Goal: Task Accomplishment & Management: Manage account settings

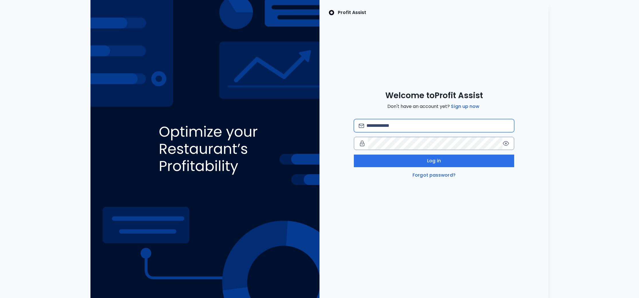
click at [389, 125] on input "email" at bounding box center [438, 125] width 143 height 13
click at [0, 298] on com-1password-button at bounding box center [0, 298] width 0 height 0
type input "**********"
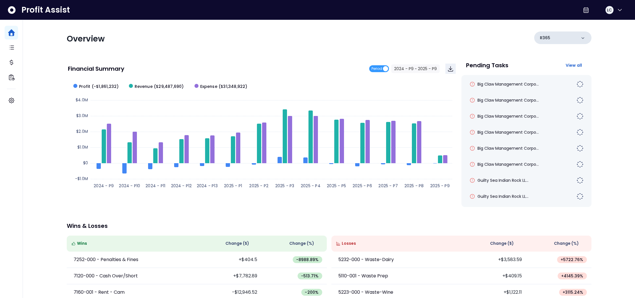
click at [582, 39] on icon at bounding box center [583, 38] width 6 height 6
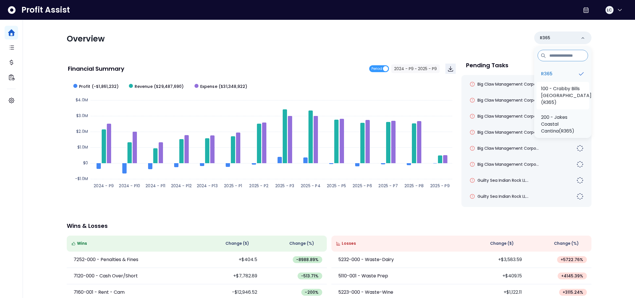
click at [565, 90] on p "100 - Crabby Bills [GEOGRAPHIC_DATA](R365)" at bounding box center [566, 95] width 50 height 21
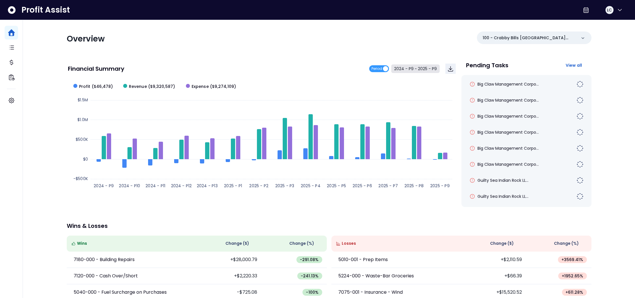
click at [419, 70] on button "2024 - P9 ~ 2025 - P9" at bounding box center [415, 68] width 48 height 9
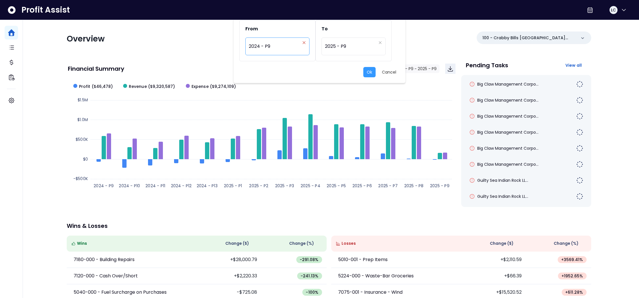
click at [304, 44] on icon "close" at bounding box center [303, 42] width 3 height 3
click at [283, 46] on div "Period" at bounding box center [274, 46] width 51 height 13
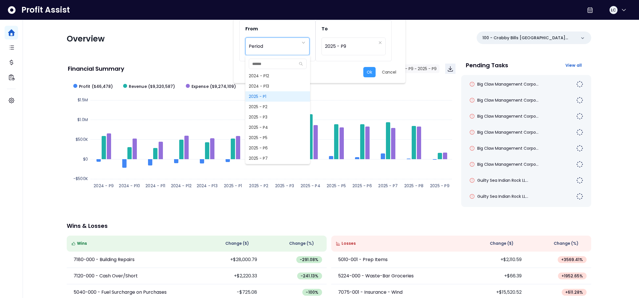
scroll to position [396, 0]
click at [275, 152] on span "2025 - P8" at bounding box center [277, 155] width 65 height 10
type input "*********"
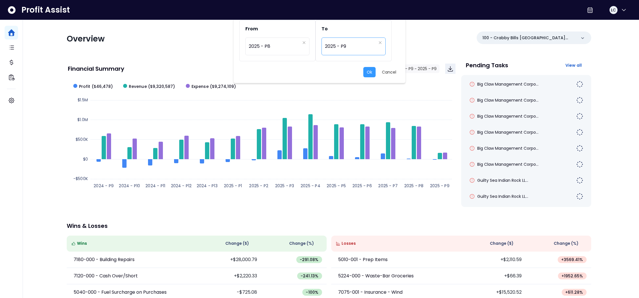
click at [346, 54] on div "********* 2025 - P9" at bounding box center [354, 47] width 64 height 18
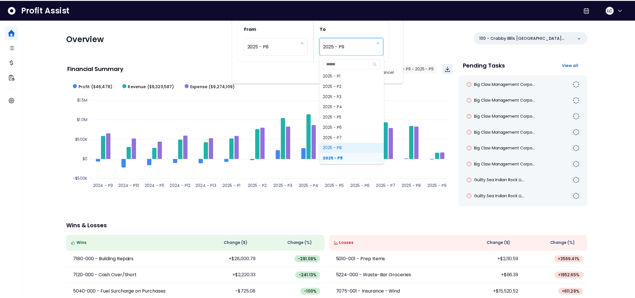
scroll to position [402, 0]
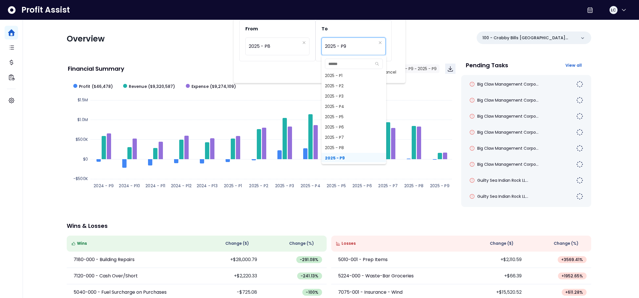
click at [345, 148] on span "2025 - P8" at bounding box center [354, 148] width 65 height 10
type input "*********"
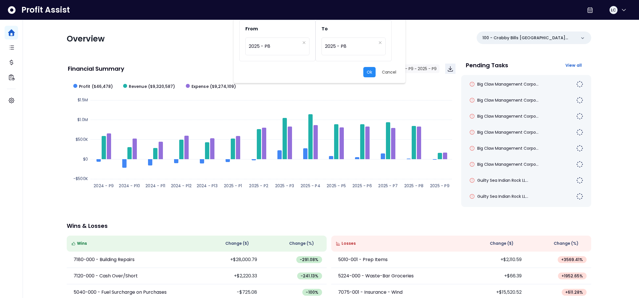
click at [370, 74] on button "Ok" at bounding box center [369, 72] width 12 height 10
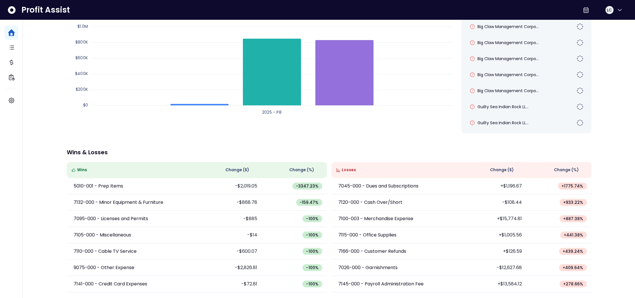
scroll to position [0, 0]
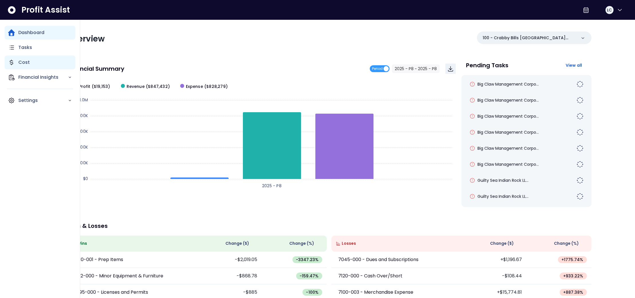
click at [25, 62] on p "Cost" at bounding box center [23, 62] width 11 height 7
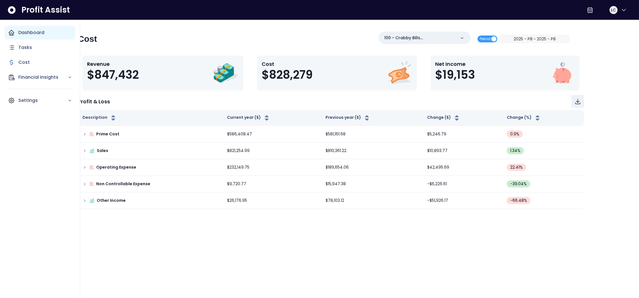
click at [19, 35] on p "Dashboard" at bounding box center [31, 32] width 26 height 7
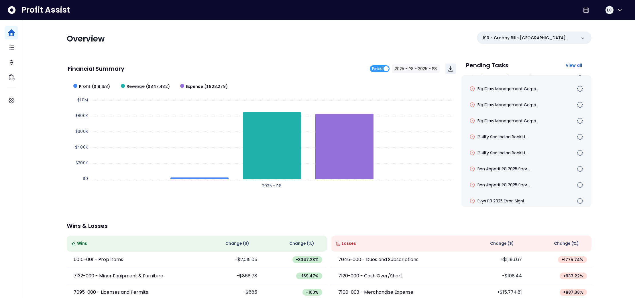
scroll to position [83, 0]
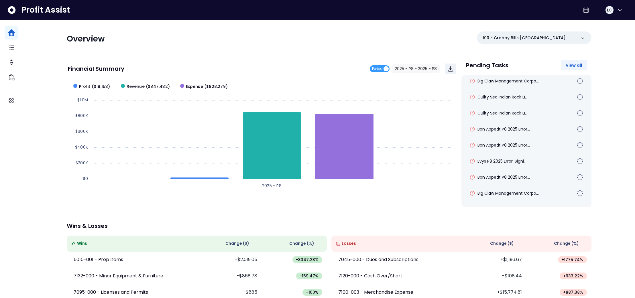
click at [576, 66] on span "View all" at bounding box center [574, 65] width 17 height 6
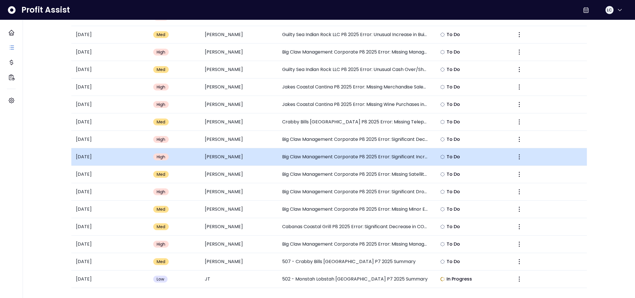
scroll to position [207, 0]
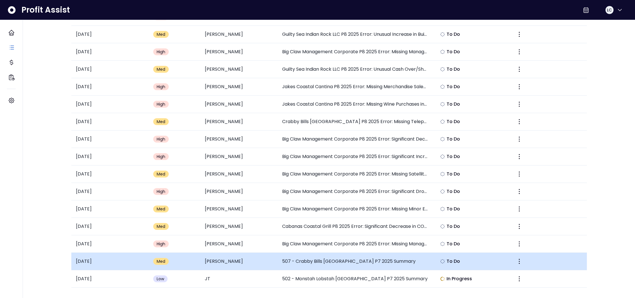
click at [163, 264] on span "Med" at bounding box center [161, 262] width 9 height 6
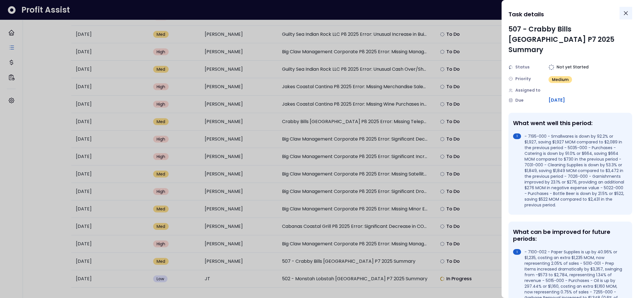
click at [625, 13] on icon "Close" at bounding box center [626, 13] width 7 height 7
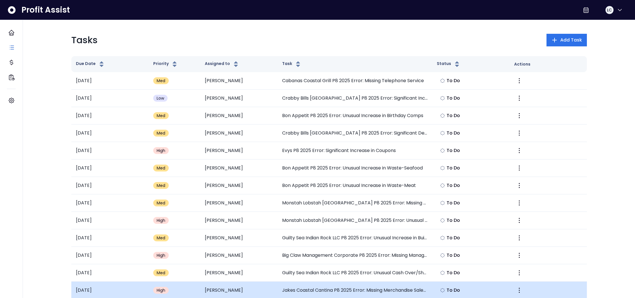
scroll to position [0, 0]
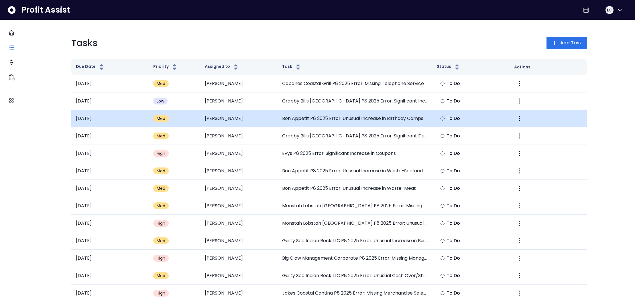
click at [159, 118] on span "Med" at bounding box center [161, 119] width 9 height 6
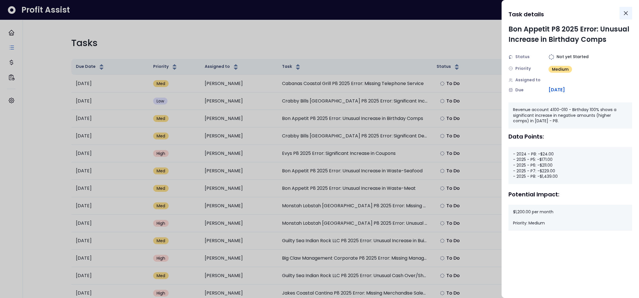
click at [626, 14] on icon "Close" at bounding box center [626, 13] width 7 height 7
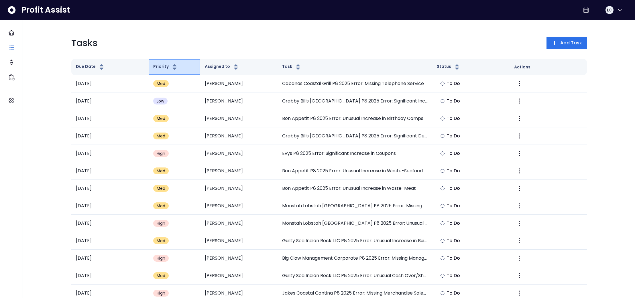
click at [173, 66] on icon "button" at bounding box center [174, 65] width 4 height 2
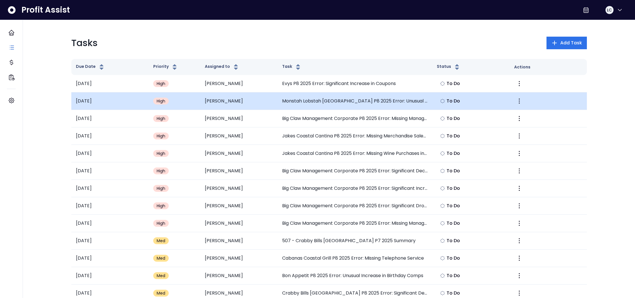
click at [334, 100] on td "Monstah Lobstah [GEOGRAPHIC_DATA] P8 2025 Error: Unusual Decrease in Electricit…" at bounding box center [355, 101] width 155 height 17
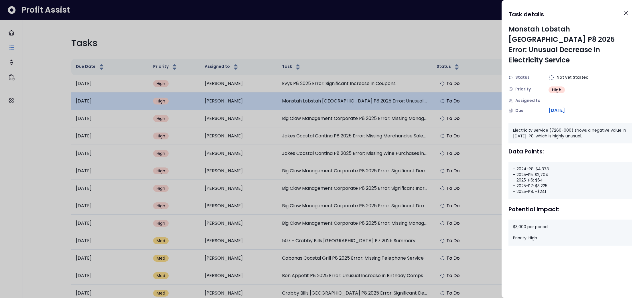
click at [334, 100] on div at bounding box center [319, 149] width 639 height 298
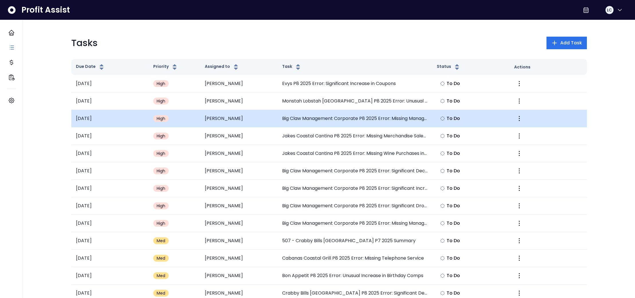
click at [233, 121] on td "[PERSON_NAME]" at bounding box center [238, 118] width 77 height 17
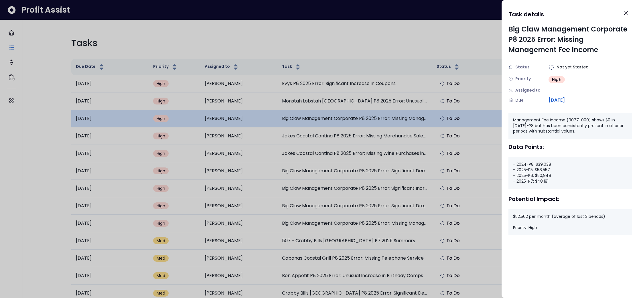
click at [233, 121] on div at bounding box center [319, 149] width 639 height 298
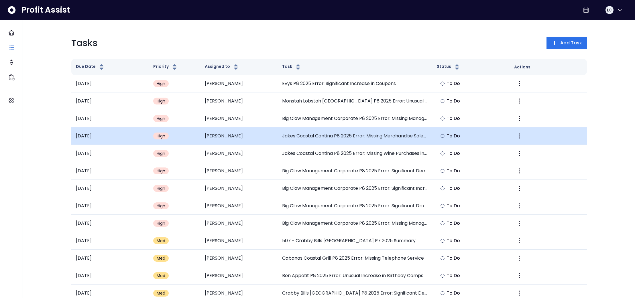
click at [237, 135] on td "[PERSON_NAME]" at bounding box center [238, 135] width 77 height 17
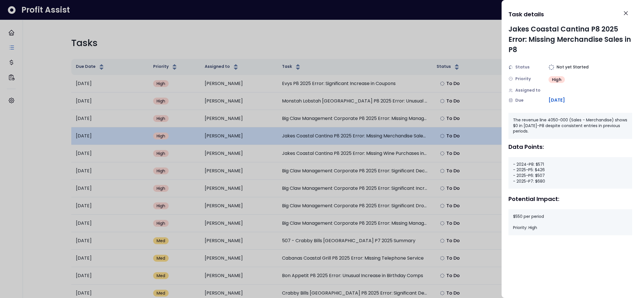
click at [237, 135] on div at bounding box center [319, 149] width 639 height 298
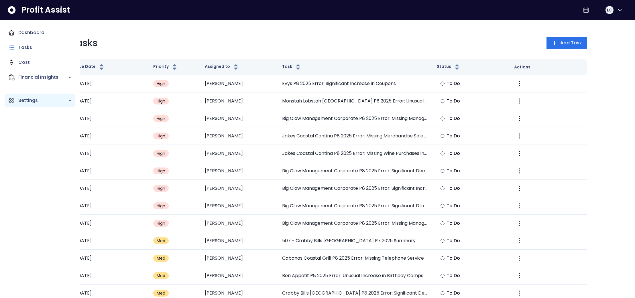
click at [23, 99] on p "Settings" at bounding box center [43, 100] width 50 height 7
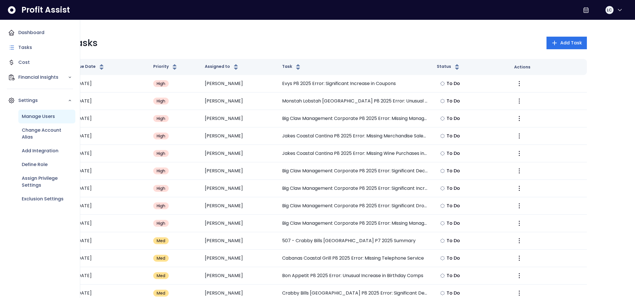
click at [40, 115] on p "Manage Users" at bounding box center [38, 116] width 33 height 7
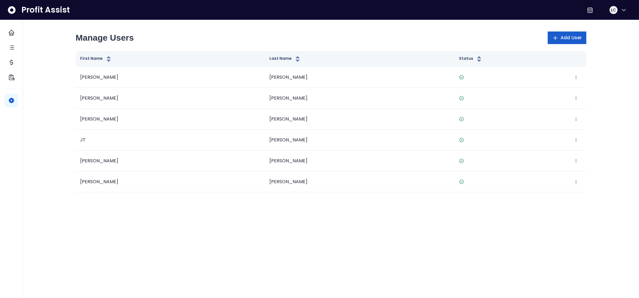
click at [556, 35] on icon "button" at bounding box center [556, 38] width 6 height 6
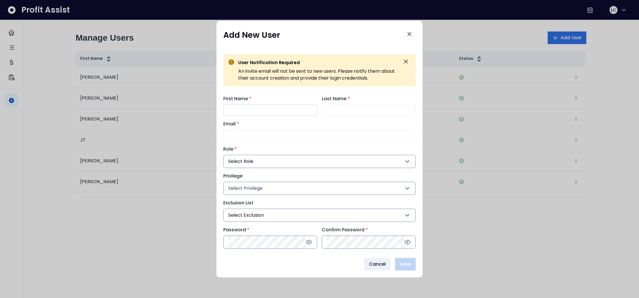
click at [263, 109] on input "First Name *" at bounding box center [270, 110] width 94 height 11
type input "******"
click at [345, 110] on input "Last Name *" at bounding box center [369, 110] width 94 height 11
type input "******"
click at [253, 142] on div "First Name * ****** Last Name * ****** Email * Role * Select Role General Admin…" at bounding box center [319, 172] width 192 height 154
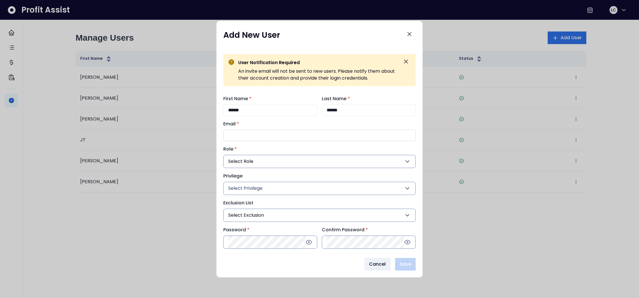
click at [251, 137] on input "Email *" at bounding box center [319, 135] width 192 height 11
type input "*"
drag, startPoint x: 352, startPoint y: 111, endPoint x: 315, endPoint y: 109, distance: 37.0
click at [315, 109] on div "First Name * ****** Last Name * ******" at bounding box center [319, 105] width 192 height 21
type input "*******"
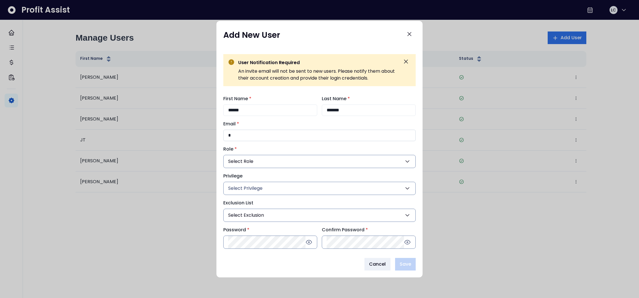
click at [238, 133] on input "*" at bounding box center [319, 135] width 192 height 11
type input "**********"
click at [261, 158] on button "Select Role" at bounding box center [319, 161] width 192 height 13
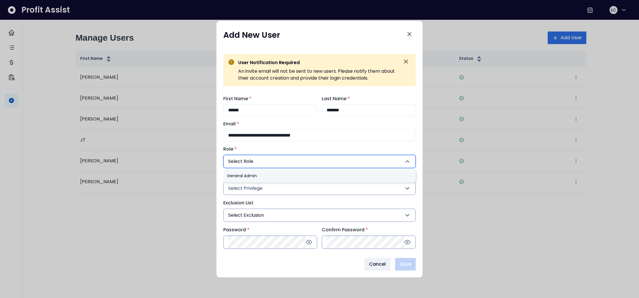
click at [256, 175] on li "General Admin" at bounding box center [319, 175] width 192 height 13
type input "***"
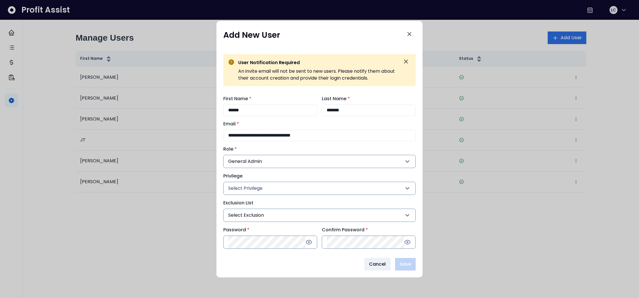
click at [263, 163] on button "General Admin" at bounding box center [319, 161] width 192 height 13
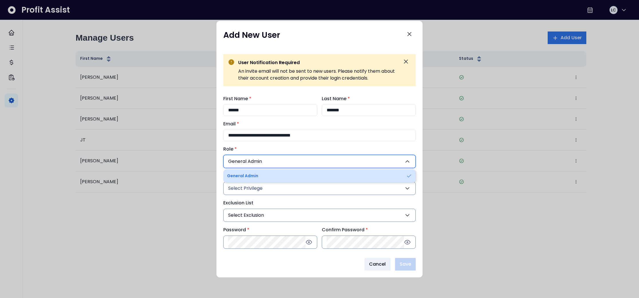
click at [258, 177] on li "General Admin" at bounding box center [319, 175] width 192 height 13
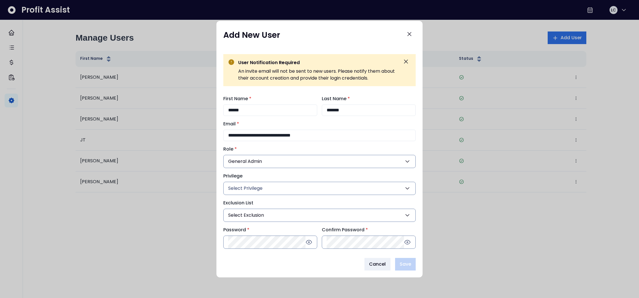
click at [255, 189] on span "Select Privilege" at bounding box center [245, 188] width 34 height 7
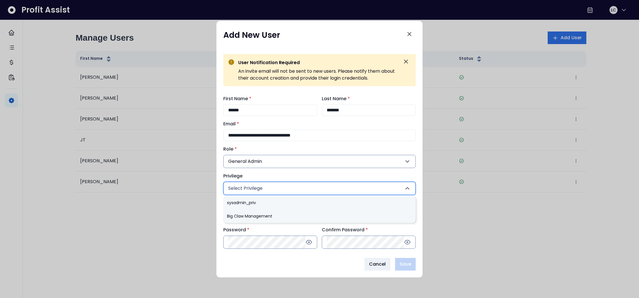
click at [255, 214] on li "Big Claw Management" at bounding box center [319, 216] width 192 height 13
type input "***"
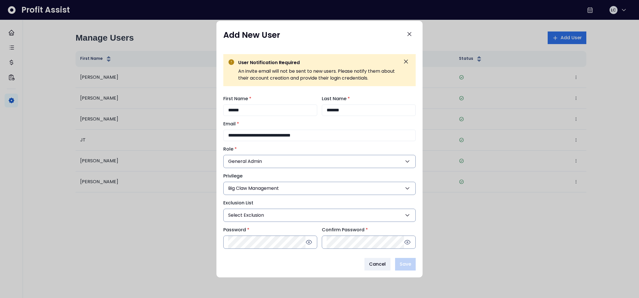
click at [257, 215] on span "Select Exclusion" at bounding box center [246, 215] width 36 height 7
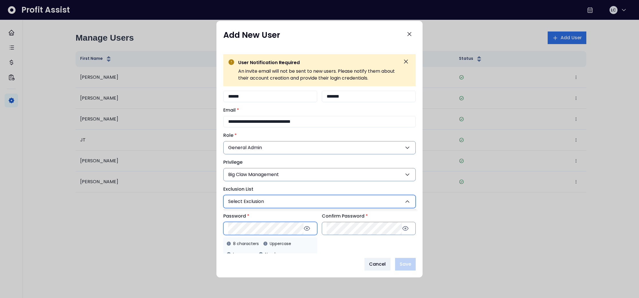
scroll to position [24, 0]
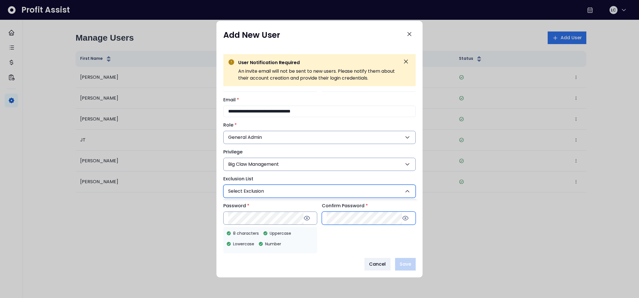
click at [331, 217] on div "**********" at bounding box center [319, 148] width 192 height 154
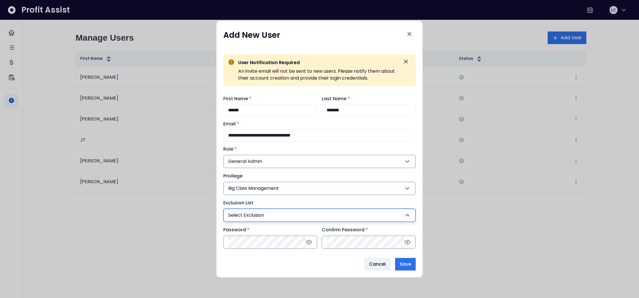
click at [284, 263] on div "Cancel Save" at bounding box center [319, 264] width 192 height 13
click at [407, 265] on span "Save" at bounding box center [405, 264] width 11 height 7
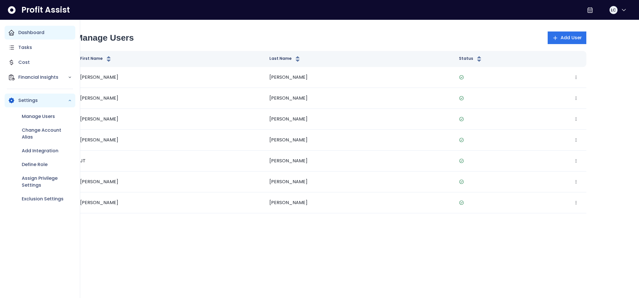
click at [12, 34] on icon "Main navigation" at bounding box center [11, 32] width 7 height 7
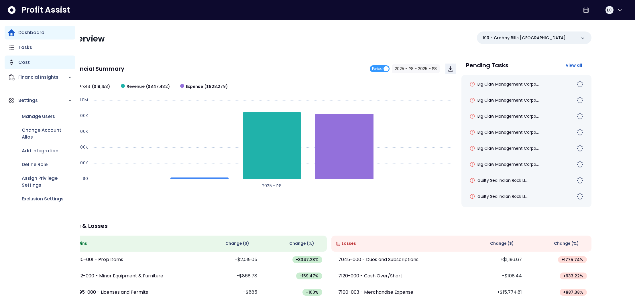
click at [27, 66] on div "Cost" at bounding box center [40, 63] width 71 height 14
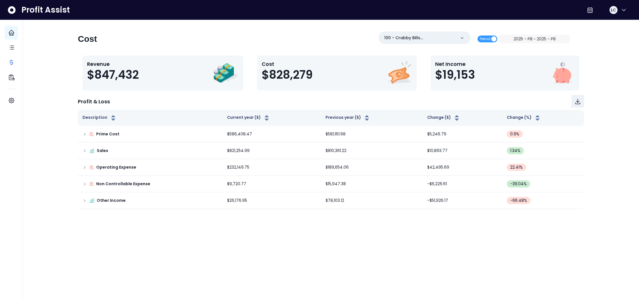
click at [174, 48] on div "Cost 100 - Crabby Bills Indian Rocks Beach(R365) Period 2025 - P8 ~ 2025 - P8" at bounding box center [324, 41] width 492 height 19
click at [528, 40] on button "2025 - P8 ~ 2025 - P8" at bounding box center [535, 39] width 70 height 9
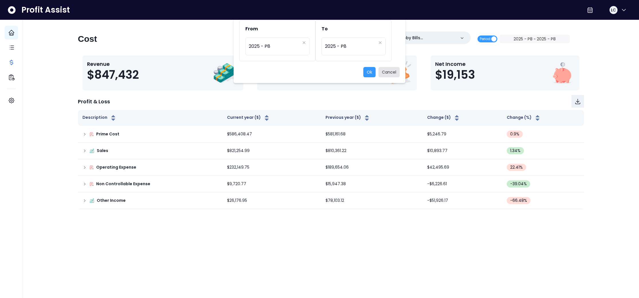
click at [389, 73] on button "Cancel" at bounding box center [389, 72] width 21 height 10
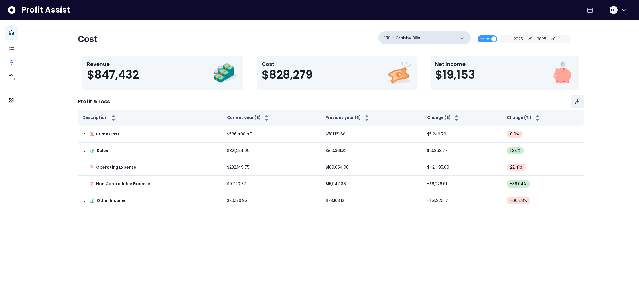
click at [465, 39] on icon at bounding box center [462, 38] width 6 height 6
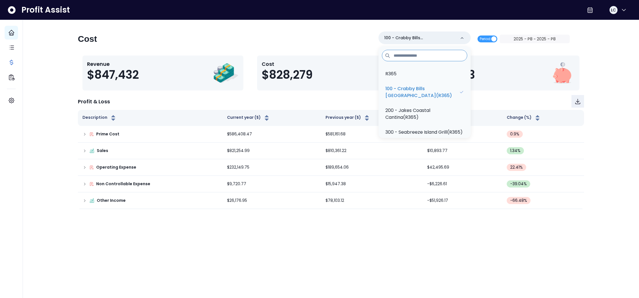
click at [321, 42] on div "Cost 100 - Crabby Bills Indian Rocks Beach(R365) R365 100 - Crabby Bills Indian…" at bounding box center [324, 41] width 492 height 19
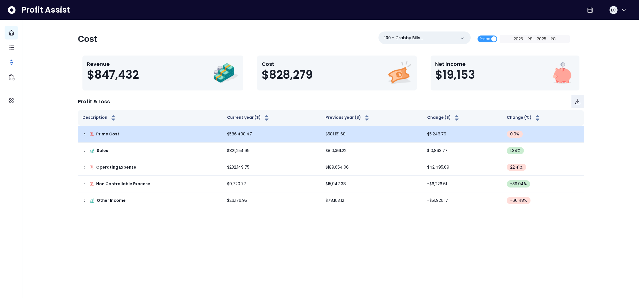
click at [85, 135] on icon at bounding box center [84, 134] width 5 height 5
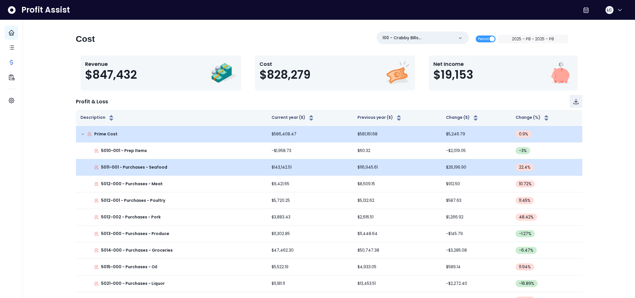
click at [97, 169] on icon at bounding box center [96, 168] width 3 height 4
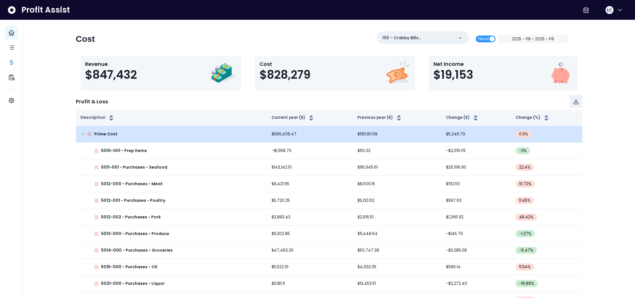
click at [115, 168] on p "5011-001 - Purchases - Seafood" at bounding box center [134, 167] width 66 height 6
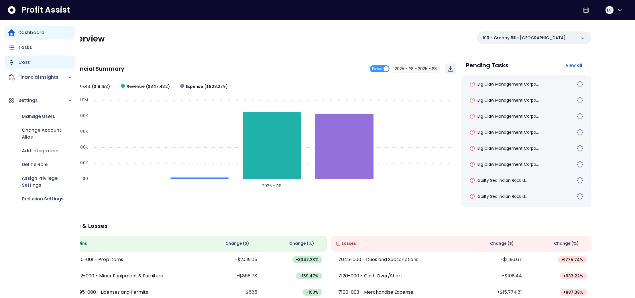
click at [30, 62] on div "Cost" at bounding box center [40, 63] width 71 height 14
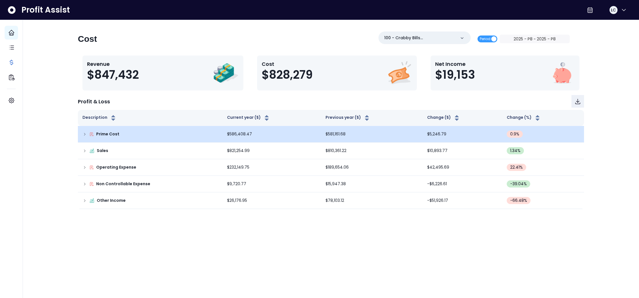
click at [84, 134] on icon at bounding box center [84, 134] width 5 height 5
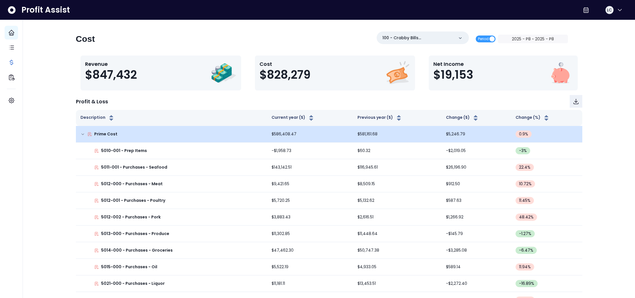
drag, startPoint x: 77, startPoint y: 39, endPoint x: 112, endPoint y: 40, distance: 35.5
click at [94, 39] on h2 "Cost" at bounding box center [85, 39] width 19 height 10
drag, startPoint x: 219, startPoint y: 41, endPoint x: 215, endPoint y: 40, distance: 4.7
click at [219, 41] on div "Cost 100 - Crabby Bills Indian Rocks Beach(R365) Period 2025 - P8 ~ 2025 - P8" at bounding box center [322, 41] width 492 height 19
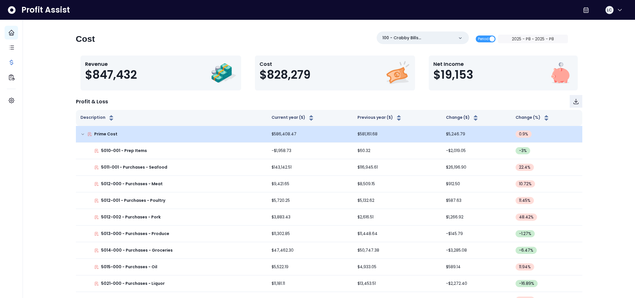
click at [461, 39] on icon at bounding box center [460, 38] width 6 height 6
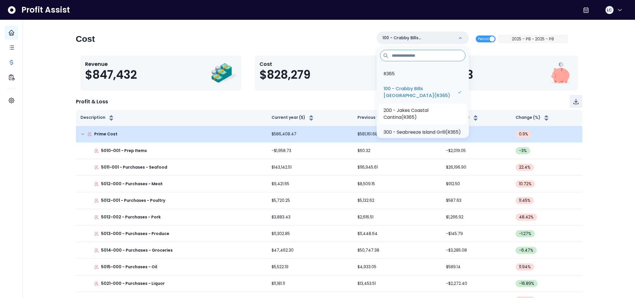
click at [429, 110] on p "200 - Jakes Coastal Cantina(R365)" at bounding box center [423, 114] width 78 height 14
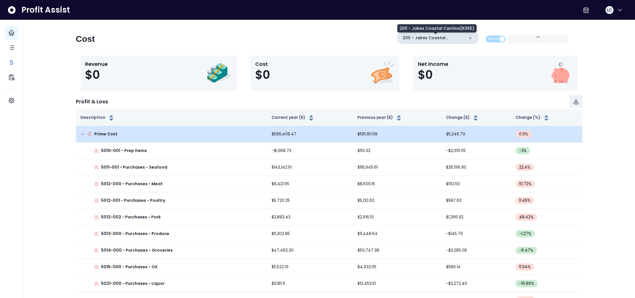
click at [463, 40] on p "200 - Jakes Coastal Cantina(R365)" at bounding box center [434, 38] width 62 height 6
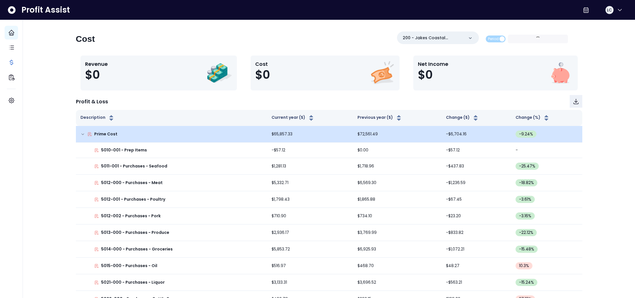
click at [367, 39] on div "Cost 200 - Jakes Coastal Cantina(R365) Period 2025 - P8 ~ 2025 - P8" at bounding box center [322, 41] width 492 height 19
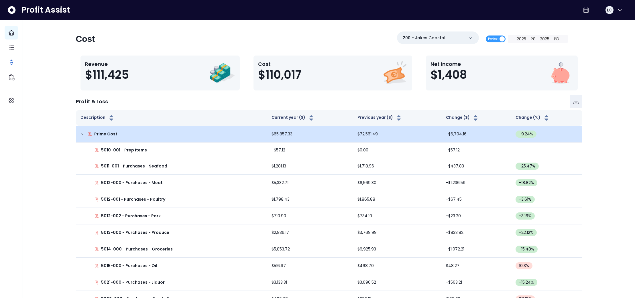
click at [82, 134] on icon at bounding box center [82, 134] width 5 height 5
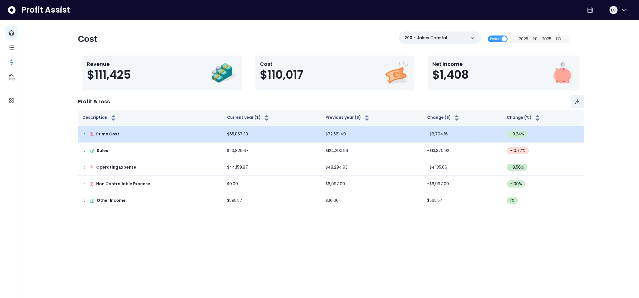
click at [84, 133] on icon at bounding box center [84, 134] width 5 height 5
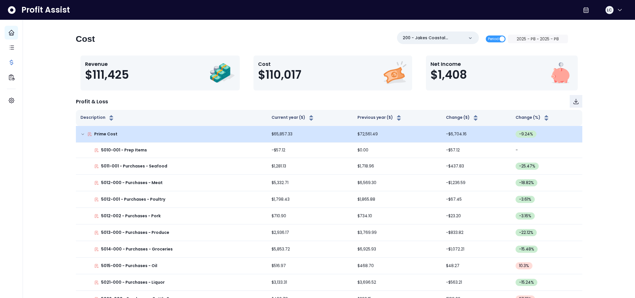
click at [303, 36] on div "Cost 200 - Jakes Coastal Cantina(R365) Period 2025 - P8 ~ 2025 - P8" at bounding box center [322, 41] width 492 height 19
click at [300, 50] on div "Cost 200 - Jakes Coastal Cantina(R365) Period 2025 - P8 ~ 2025 - P8" at bounding box center [322, 41] width 492 height 19
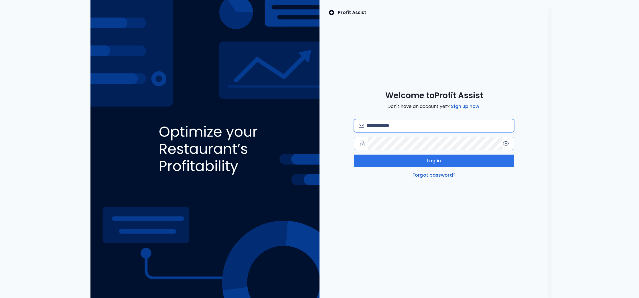
click at [403, 129] on input "email" at bounding box center [438, 125] width 143 height 13
click at [0, 298] on com-1password-button at bounding box center [0, 298] width 0 height 0
type input "**********"
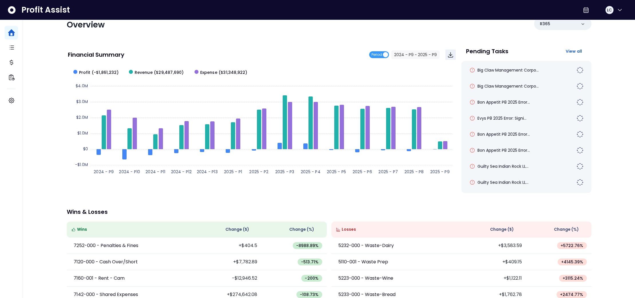
scroll to position [33, 0]
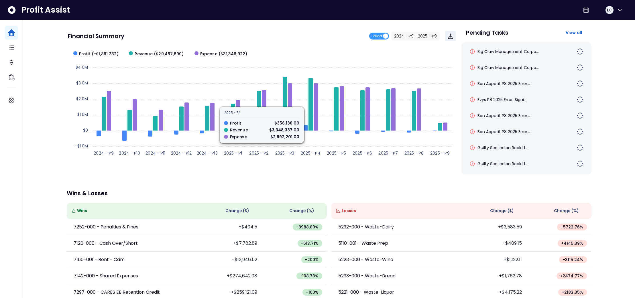
click at [312, 187] on div "Overview R365 Financial Summary Period 2024 - P9 ~ 2025 - P9 Created with Highc…" at bounding box center [329, 163] width 536 height 352
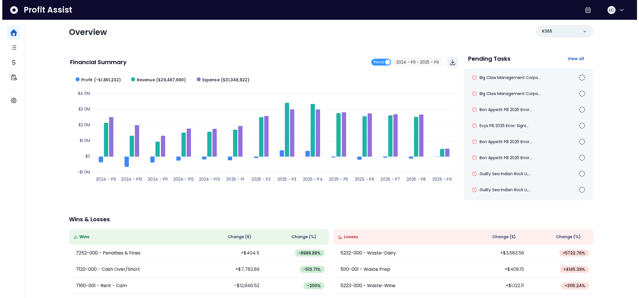
scroll to position [0, 0]
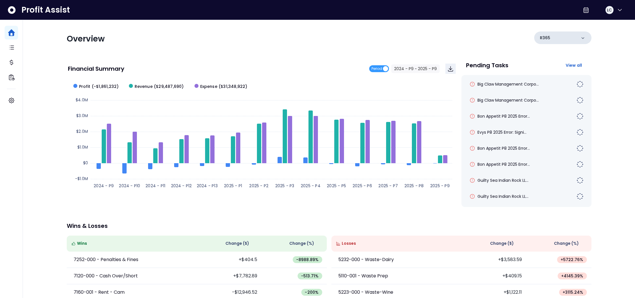
click at [583, 37] on icon at bounding box center [583, 38] width 6 height 6
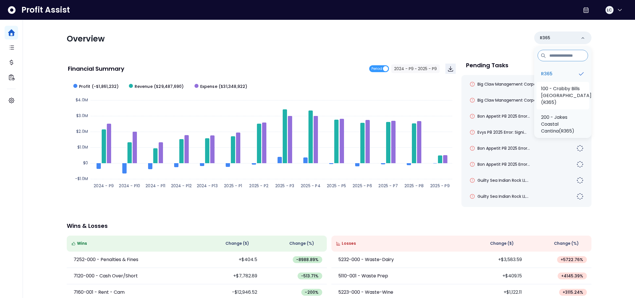
click at [550, 90] on p "100 - Crabby Bills [GEOGRAPHIC_DATA](R365)" at bounding box center [566, 95] width 50 height 21
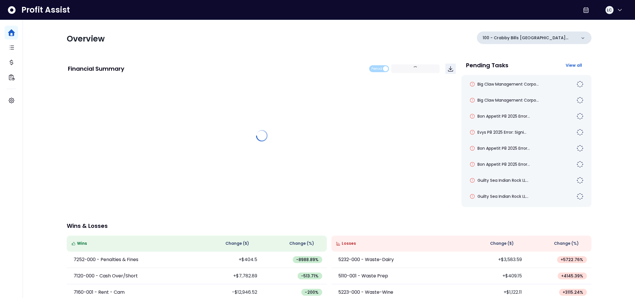
click at [582, 39] on icon at bounding box center [583, 38] width 6 height 6
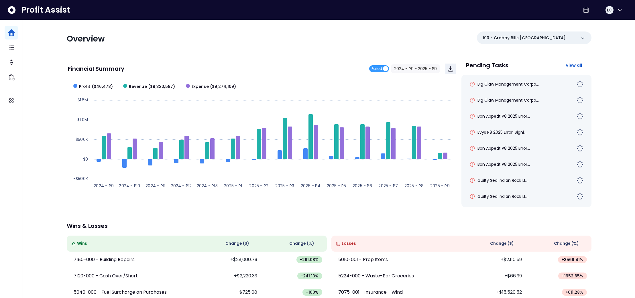
click at [452, 40] on div "Overview 100 - Crabby Bills [GEOGRAPHIC_DATA](R365)" at bounding box center [329, 39] width 525 height 15
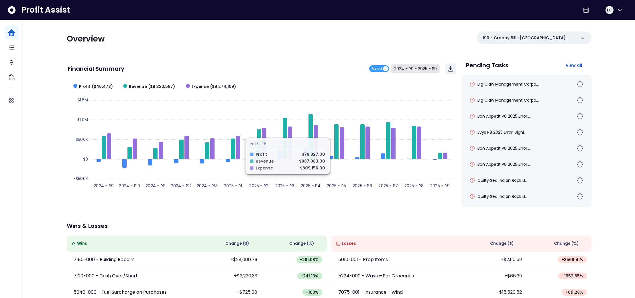
click at [420, 68] on button "2024 - P9 ~ 2025 - P9" at bounding box center [415, 68] width 48 height 9
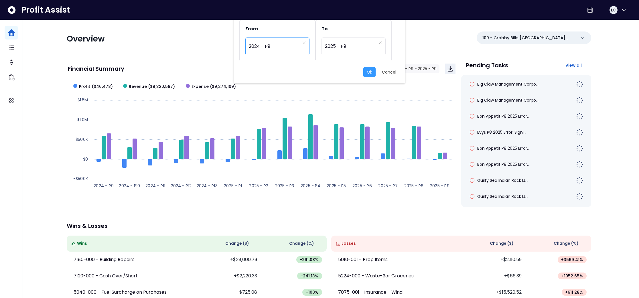
click at [267, 47] on span "2024 - P9" at bounding box center [274, 46] width 51 height 13
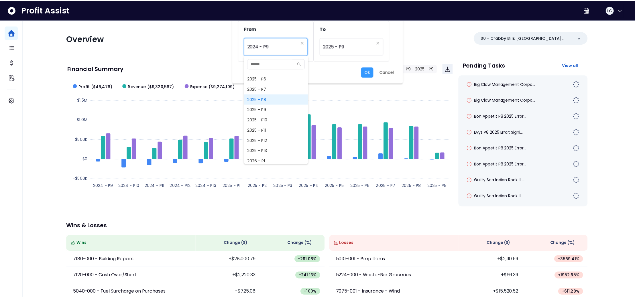
scroll to position [452, 0]
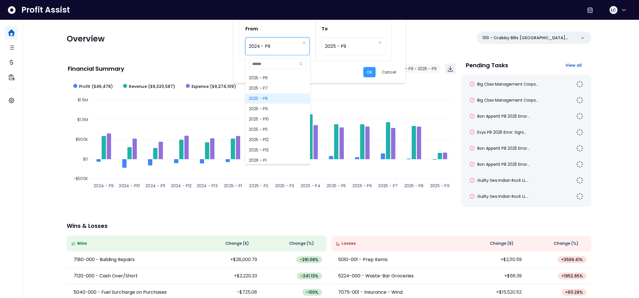
click at [271, 98] on span "2025 - P8" at bounding box center [277, 98] width 65 height 10
type input "*********"
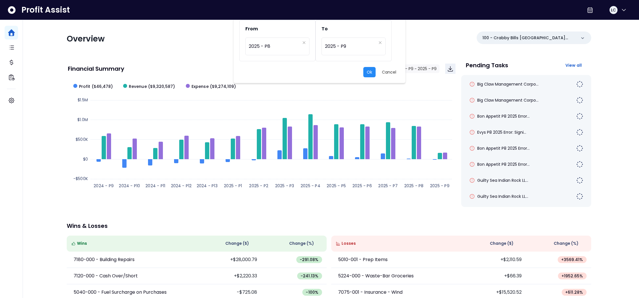
click at [371, 71] on button "Ok" at bounding box center [369, 72] width 12 height 10
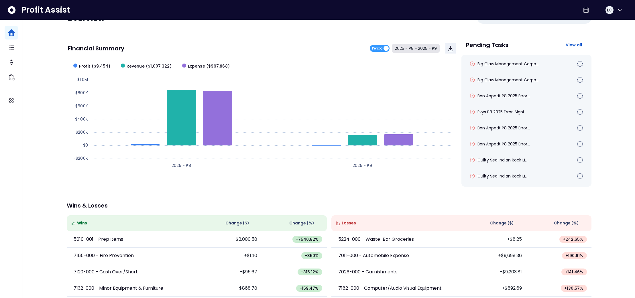
scroll to position [0, 0]
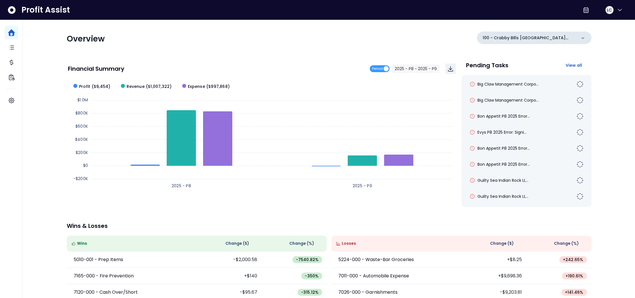
click at [582, 38] on icon at bounding box center [583, 38] width 6 height 6
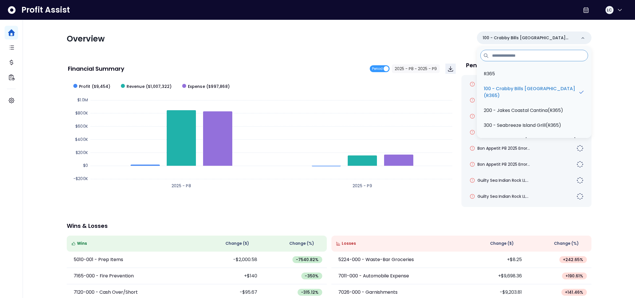
click at [623, 57] on div "Profit Assist LC Overview 100 - Crabby Bills [GEOGRAPHIC_DATA](R365) R365 100 -…" at bounding box center [329, 186] width 612 height 372
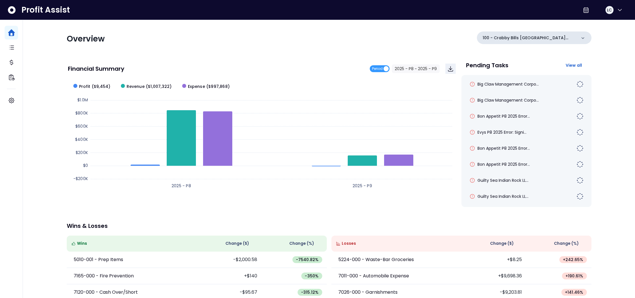
click at [584, 38] on icon at bounding box center [583, 38] width 6 height 6
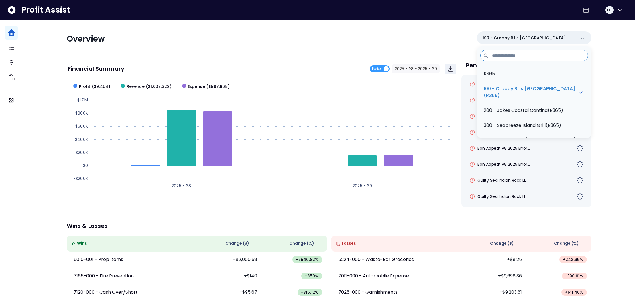
click at [325, 42] on div "Overview" at bounding box center [196, 39] width 259 height 10
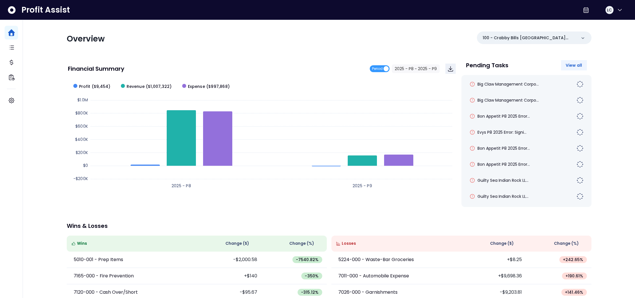
click at [573, 67] on span "View all" at bounding box center [574, 65] width 17 height 6
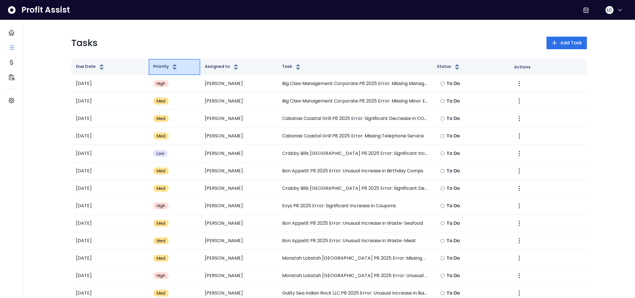
click at [172, 64] on icon "button" at bounding box center [174, 67] width 7 height 7
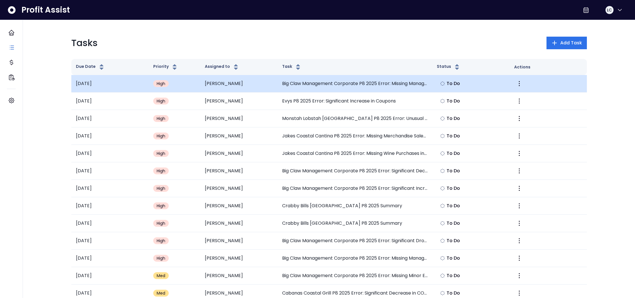
click at [156, 82] on div "High" at bounding box center [161, 83] width 16 height 7
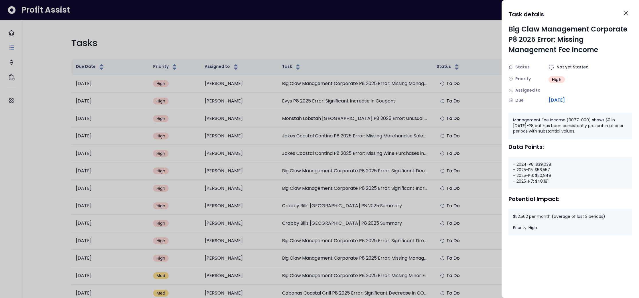
click at [537, 92] on span "Assigned to" at bounding box center [528, 90] width 25 height 6
click at [548, 90] on div "Assigned to" at bounding box center [529, 90] width 40 height 6
click at [509, 91] on icon at bounding box center [511, 90] width 5 height 5
click at [520, 90] on span "Assigned to" at bounding box center [528, 90] width 25 height 6
click at [512, 91] on icon at bounding box center [511, 90] width 5 height 5
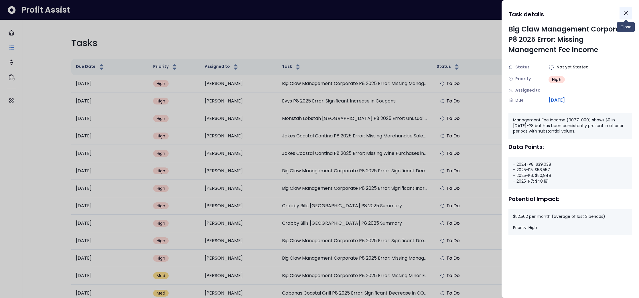
click at [628, 14] on icon "Close" at bounding box center [626, 13] width 7 height 7
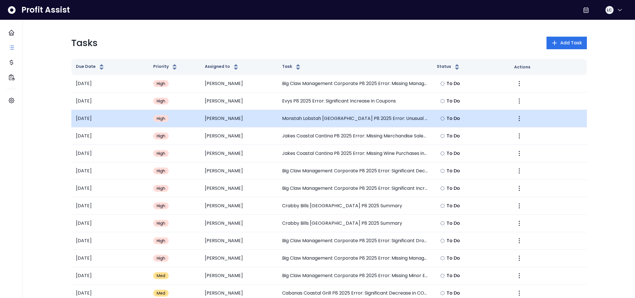
click at [166, 119] on div "High" at bounding box center [161, 118] width 16 height 7
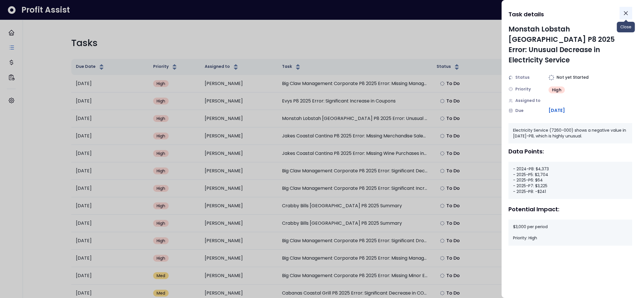
click at [624, 13] on icon "Close" at bounding box center [626, 13] width 7 height 7
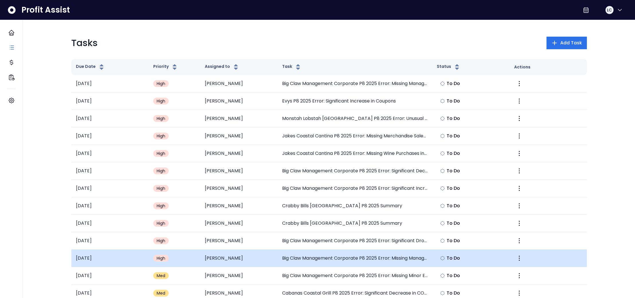
click at [167, 260] on div "High" at bounding box center [161, 258] width 16 height 7
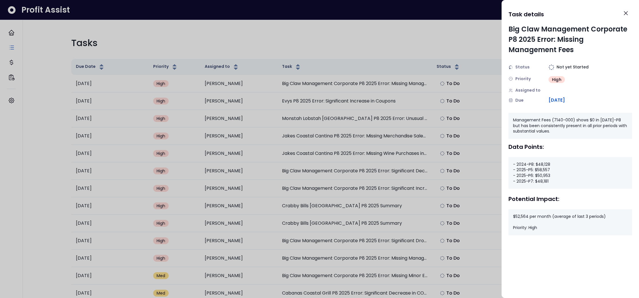
click at [627, 14] on icon "Close" at bounding box center [625, 12] width 3 height 3
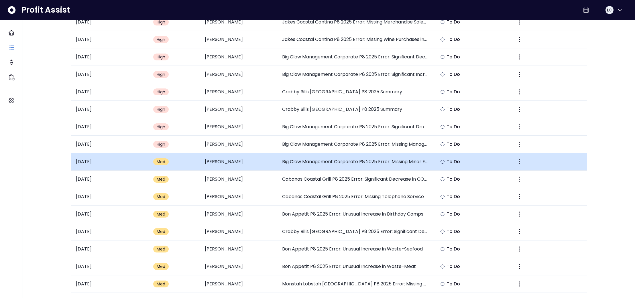
scroll to position [115, 0]
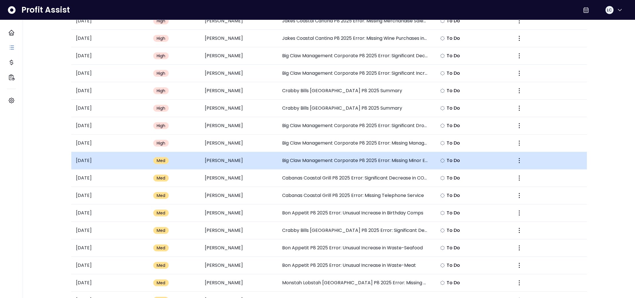
click at [164, 163] on span "Med" at bounding box center [161, 161] width 9 height 6
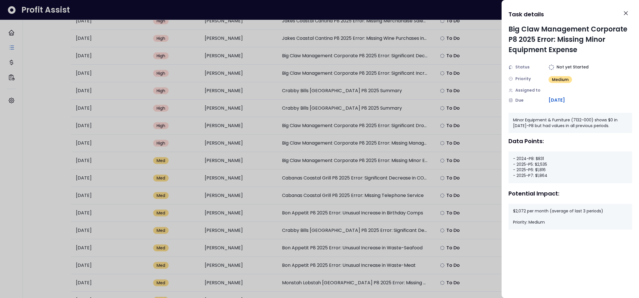
click at [626, 17] on button "Close" at bounding box center [626, 13] width 13 height 13
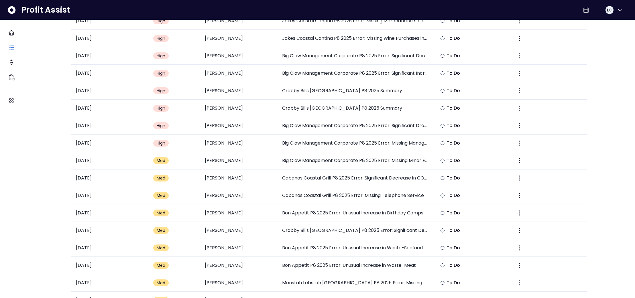
scroll to position [0, 0]
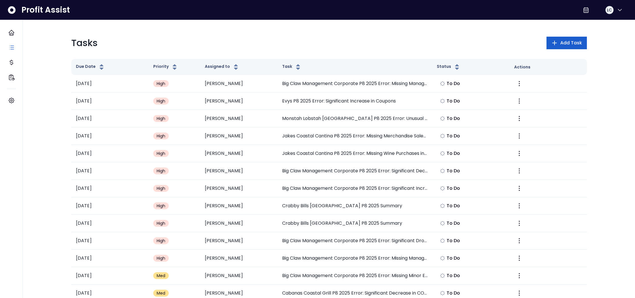
click at [562, 47] on button "Add Task" at bounding box center [567, 43] width 40 height 13
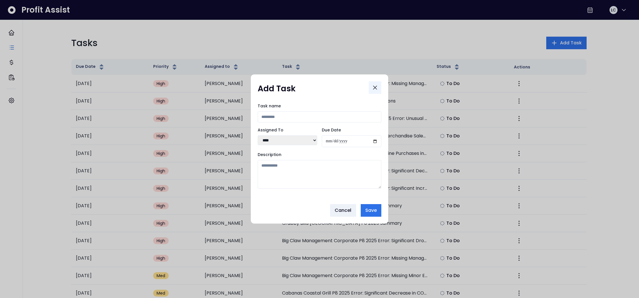
click at [378, 89] on div "Add Task Task name Assigned To **** **** **** ***** **** ** ****** Due Date Des…" at bounding box center [319, 148] width 137 height 149
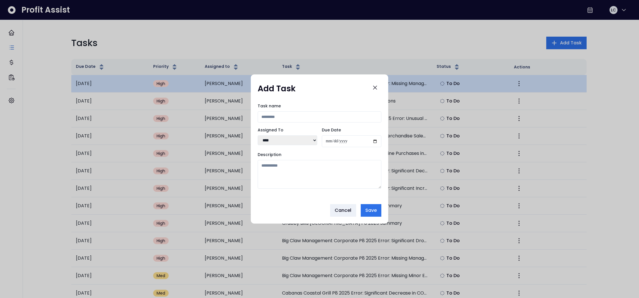
drag, startPoint x: 372, startPoint y: 90, endPoint x: 375, endPoint y: 89, distance: 3.4
click at [372, 89] on icon "Close" at bounding box center [375, 87] width 7 height 7
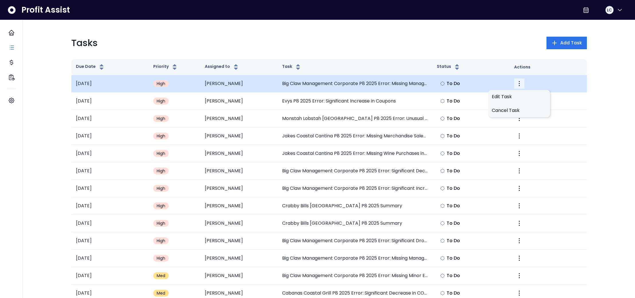
click at [517, 85] on icon "More" at bounding box center [519, 83] width 7 height 7
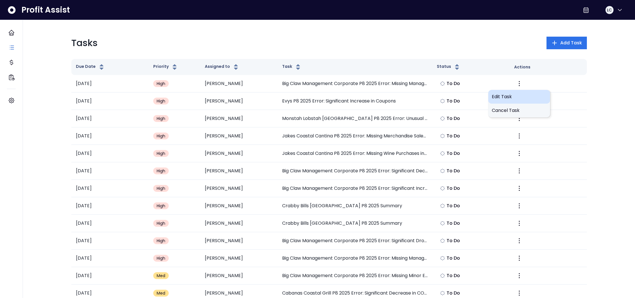
click at [506, 101] on div "Edit Task" at bounding box center [519, 97] width 62 height 14
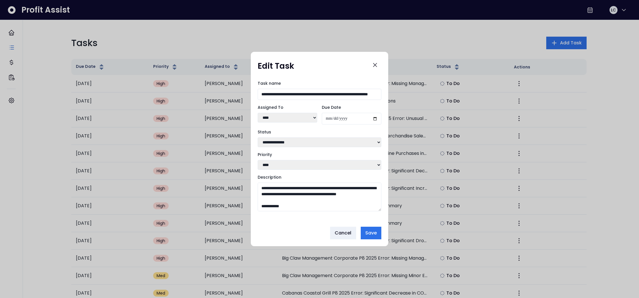
click at [362, 140] on select "**********" at bounding box center [320, 142] width 124 height 10
click at [311, 116] on select "**** **** **** ***** **** ** ******" at bounding box center [288, 118] width 60 height 10
select select "***"
click at [345, 140] on select "**********" at bounding box center [320, 142] width 124 height 10
click at [371, 234] on span "Save" at bounding box center [370, 233] width 11 height 7
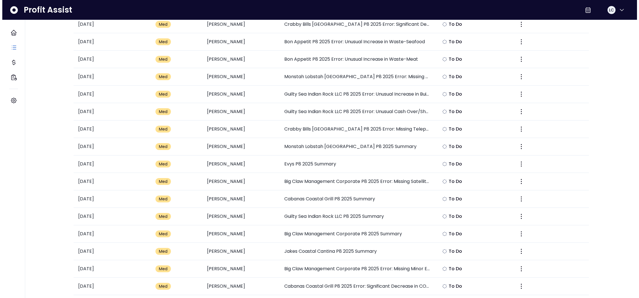
scroll to position [346, 0]
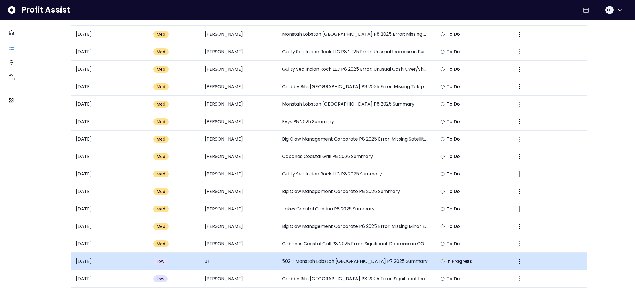
click at [157, 261] on span "Low" at bounding box center [161, 262] width 8 height 6
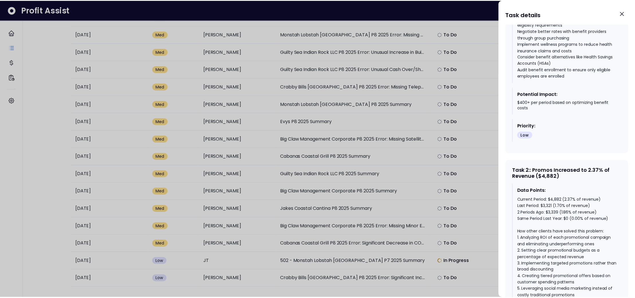
scroll to position [0, 0]
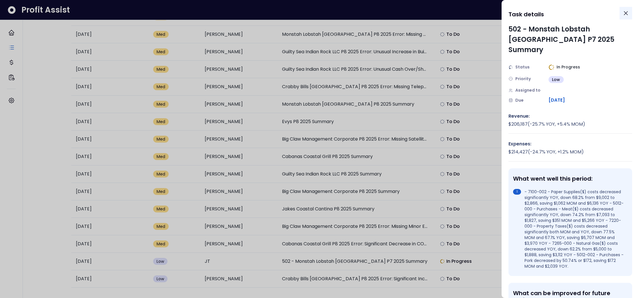
drag, startPoint x: 624, startPoint y: 13, endPoint x: 602, endPoint y: 33, distance: 29.2
click at [624, 13] on icon "Close" at bounding box center [626, 13] width 7 height 7
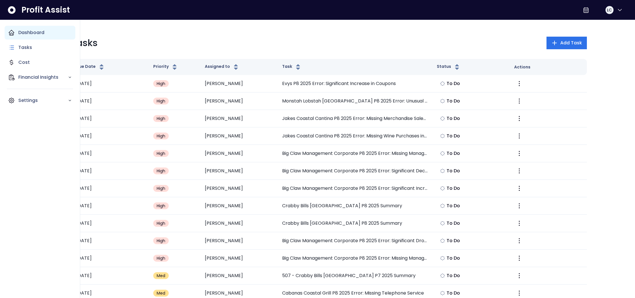
click at [12, 33] on icon "Main navigation" at bounding box center [11, 32] width 7 height 7
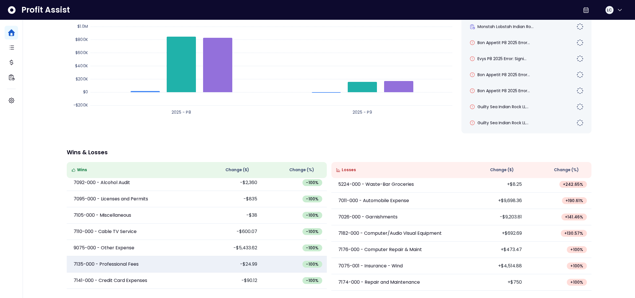
scroll to position [85, 0]
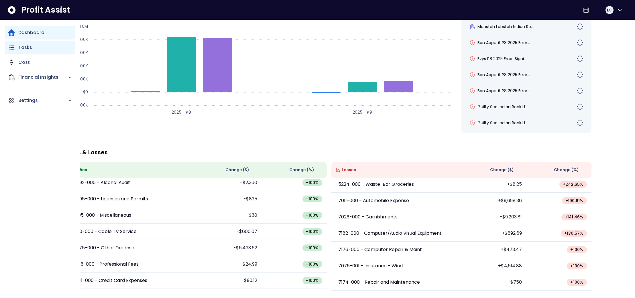
click at [18, 49] on p "Tasks" at bounding box center [25, 47] width 14 height 7
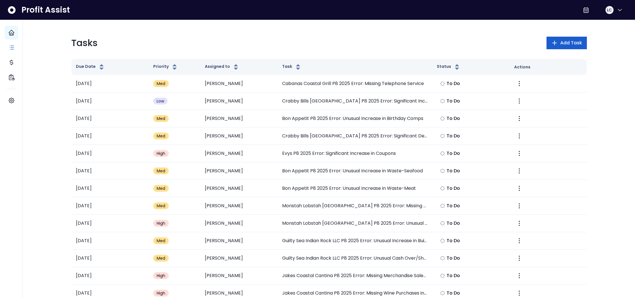
scroll to position [0, 0]
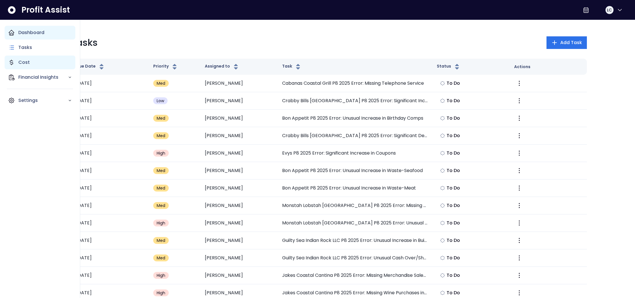
click at [19, 63] on p "Cost" at bounding box center [23, 62] width 11 height 7
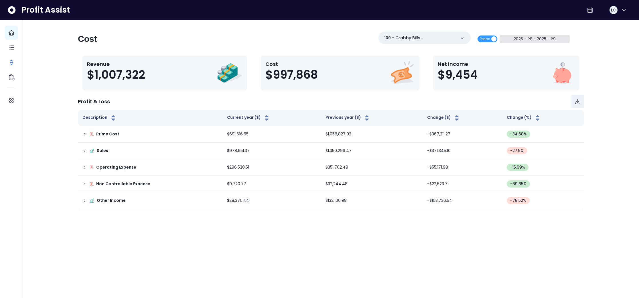
click at [534, 40] on button "2025 - P8 ~ 2025 - P9" at bounding box center [535, 39] width 70 height 9
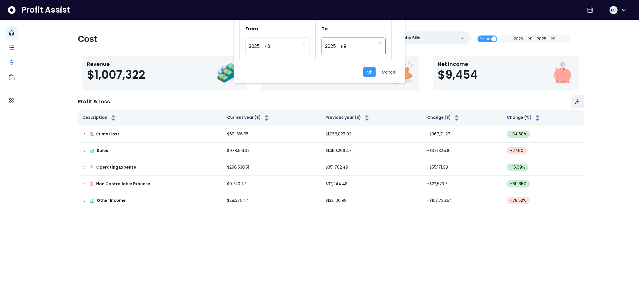
click at [344, 48] on span "2025 - P9" at bounding box center [350, 46] width 51 height 13
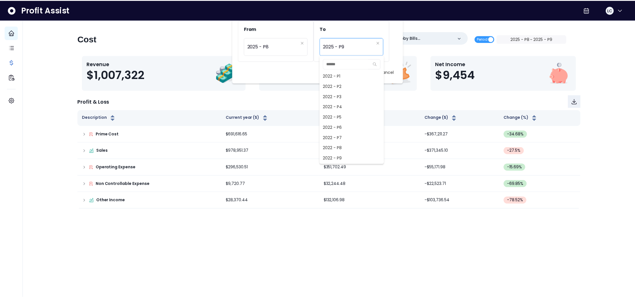
scroll to position [402, 0]
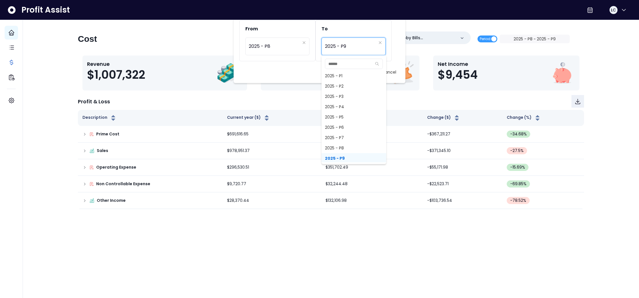
click at [340, 148] on span "2025 - P8" at bounding box center [354, 148] width 65 height 10
type input "*********"
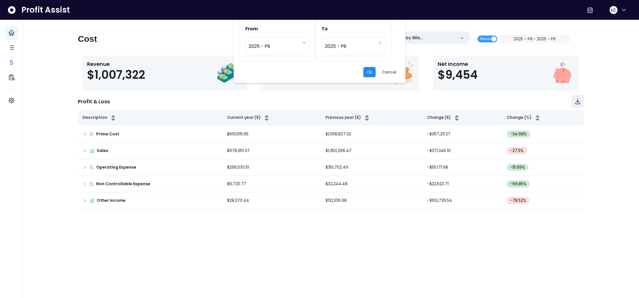
click at [368, 72] on button "Ok" at bounding box center [369, 72] width 12 height 10
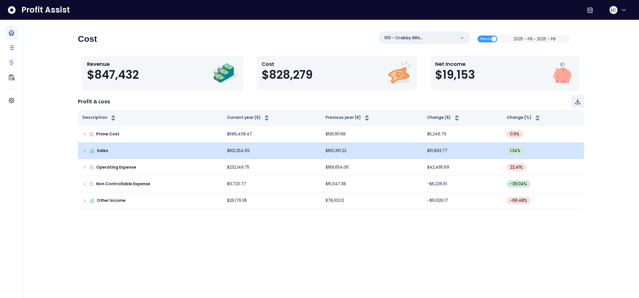
click at [84, 151] on icon at bounding box center [84, 151] width 5 height 5
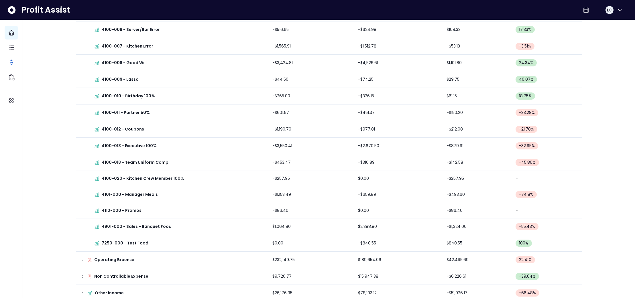
scroll to position [427, 0]
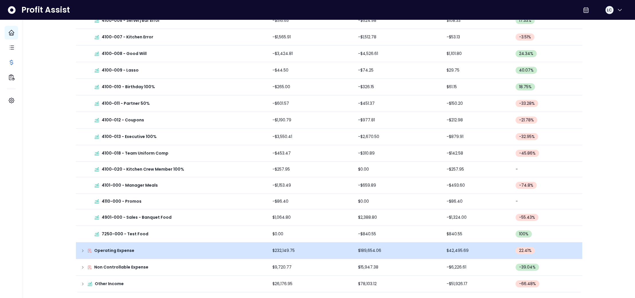
click at [81, 252] on icon at bounding box center [82, 251] width 5 height 5
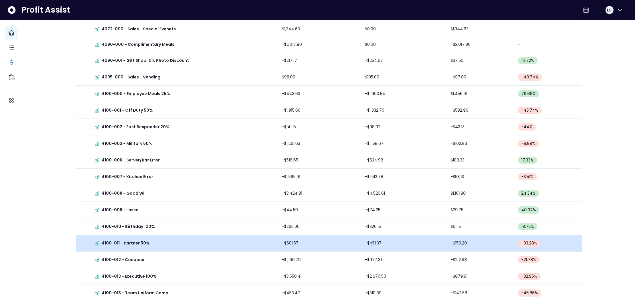
scroll to position [0, 0]
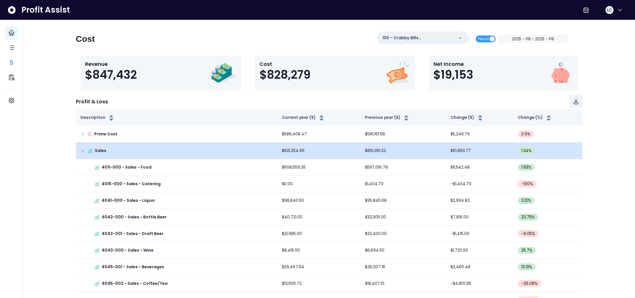
click at [84, 150] on icon at bounding box center [82, 151] width 5 height 5
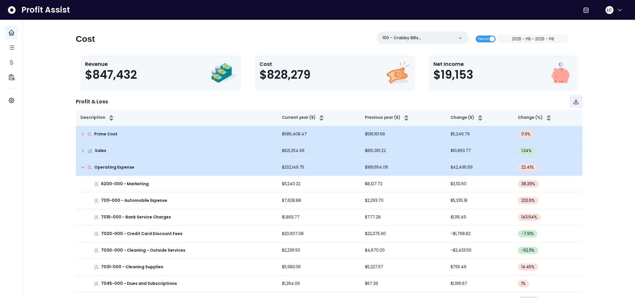
click at [83, 135] on icon at bounding box center [82, 134] width 5 height 5
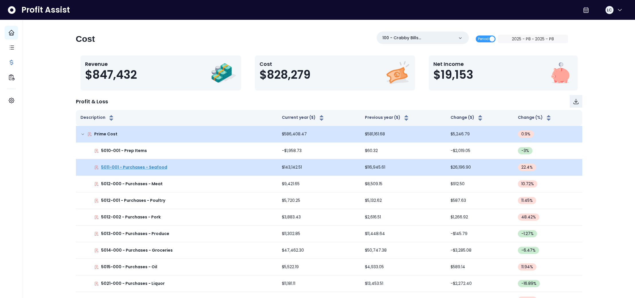
click at [123, 167] on p "5011-001 - Purchases - Seafood" at bounding box center [134, 167] width 66 height 6
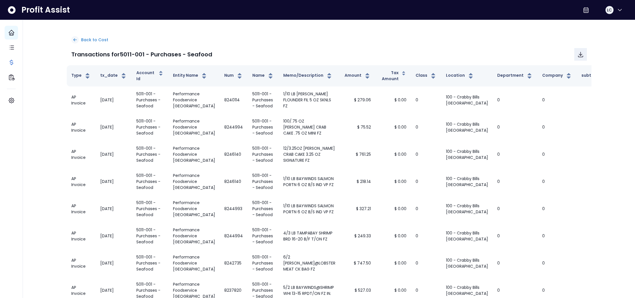
click at [76, 41] on icon at bounding box center [74, 39] width 5 height 5
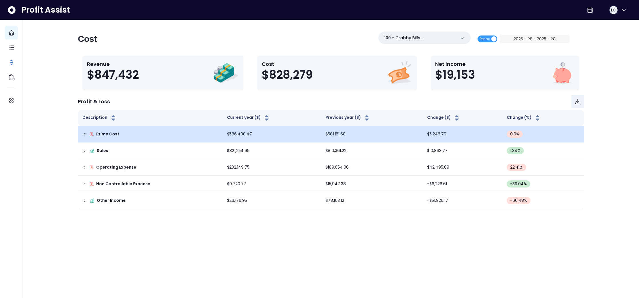
click at [105, 134] on p "Prime Cost" at bounding box center [107, 134] width 23 height 6
click at [86, 134] on icon at bounding box center [84, 134] width 5 height 5
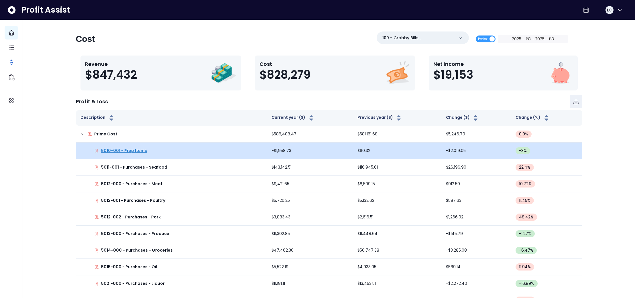
click at [118, 152] on p "5010-001 - Prep Items" at bounding box center [124, 151] width 46 height 6
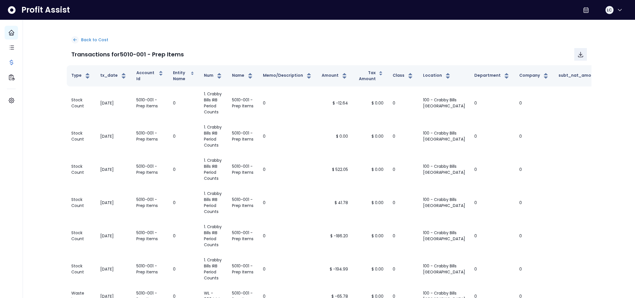
click at [76, 38] on icon at bounding box center [74, 39] width 5 height 5
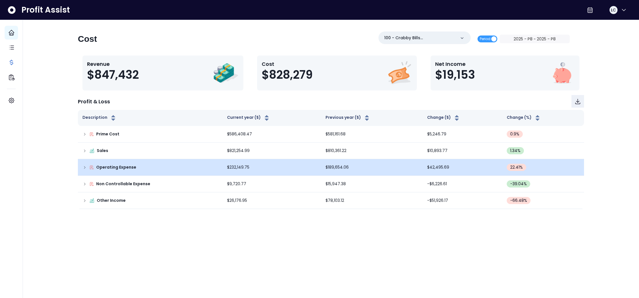
click at [84, 168] on icon at bounding box center [84, 167] width 5 height 5
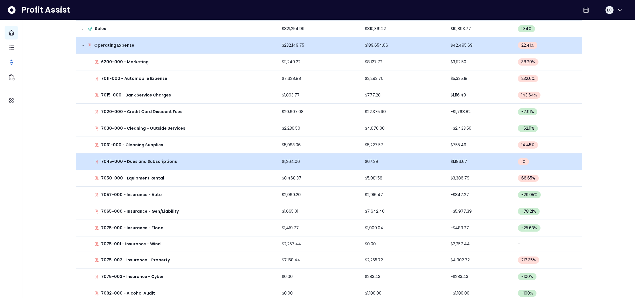
scroll to position [124, 0]
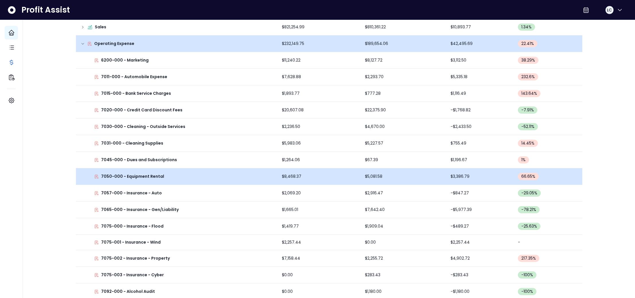
click at [292, 177] on td "$8,468.37" at bounding box center [318, 176] width 83 height 17
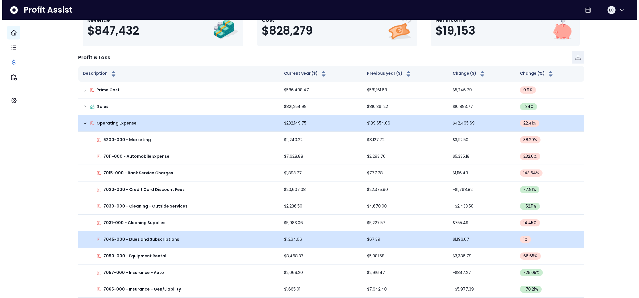
scroll to position [0, 0]
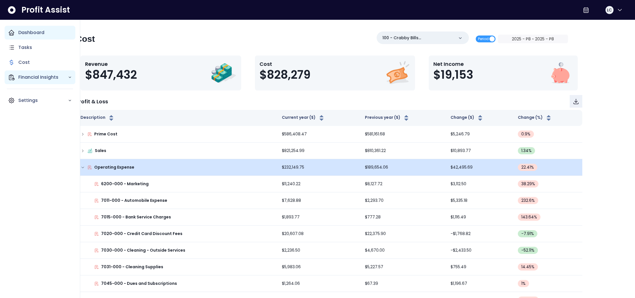
click at [32, 76] on p "Financial Insights" at bounding box center [43, 77] width 50 height 7
click at [36, 93] on p "Location Analysis" at bounding box center [42, 93] width 41 height 7
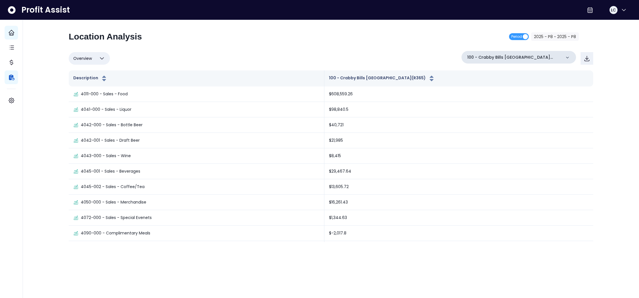
click at [571, 58] on div "100 - Crabby Bills [GEOGRAPHIC_DATA](R365)" at bounding box center [519, 57] width 115 height 13
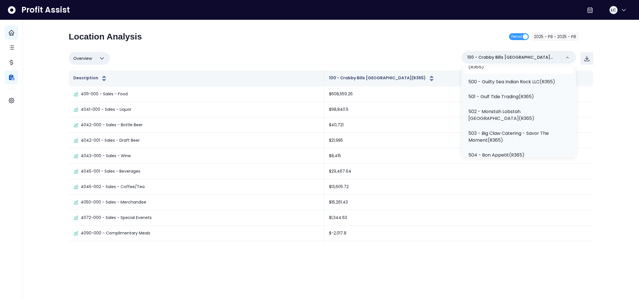
scroll to position [103, 0]
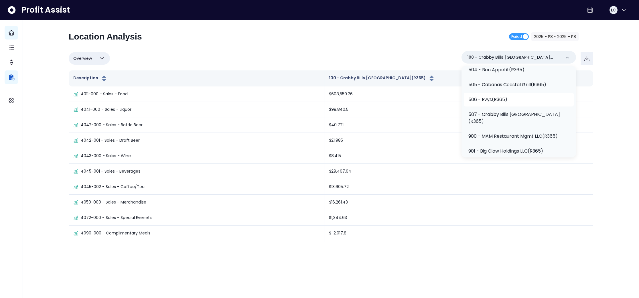
click at [521, 114] on p "507 - Crabby Bills [GEOGRAPHIC_DATA](R365)" at bounding box center [519, 118] width 101 height 14
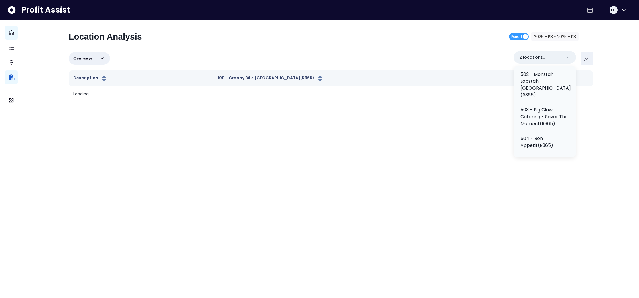
scroll to position [274, 0]
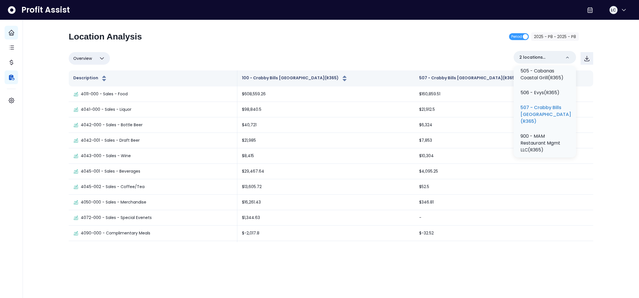
click at [414, 35] on div "Location Analysis Period 2025 - P8 ~ 2025 - P8" at bounding box center [324, 39] width 510 height 15
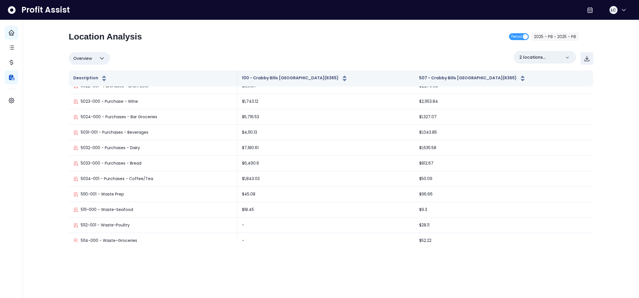
scroll to position [688, 0]
click at [106, 58] on button "Overview" at bounding box center [89, 58] width 41 height 13
click at [88, 85] on li "% of cost" at bounding box center [89, 85] width 41 height 13
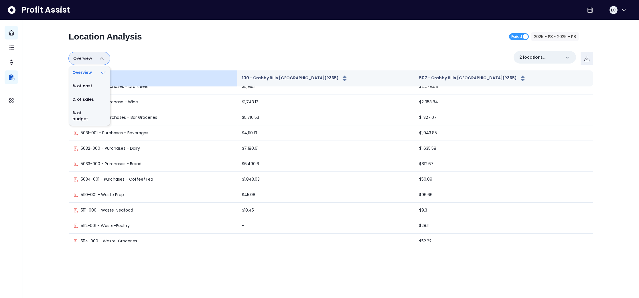
scroll to position [0, 0]
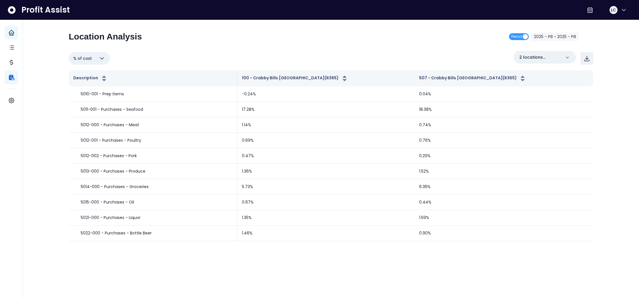
click at [102, 58] on icon "button" at bounding box center [102, 58] width 7 height 7
click at [82, 102] on li "% of sales" at bounding box center [89, 99] width 41 height 13
click at [99, 59] on icon "button" at bounding box center [102, 58] width 7 height 7
click at [89, 119] on li "% of budget" at bounding box center [89, 115] width 41 height 19
click at [105, 58] on icon "button" at bounding box center [103, 58] width 7 height 7
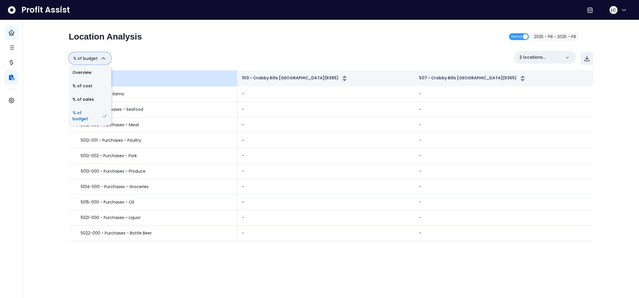
click at [89, 77] on li "Overview" at bounding box center [90, 72] width 43 height 13
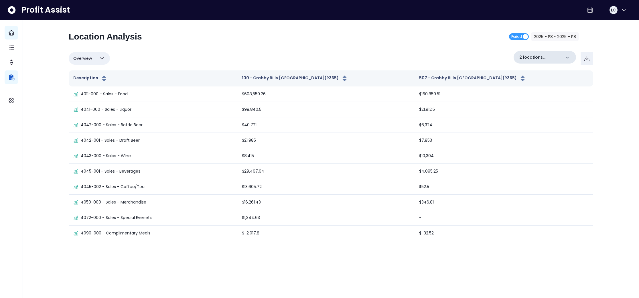
click at [569, 56] on icon at bounding box center [568, 58] width 6 height 6
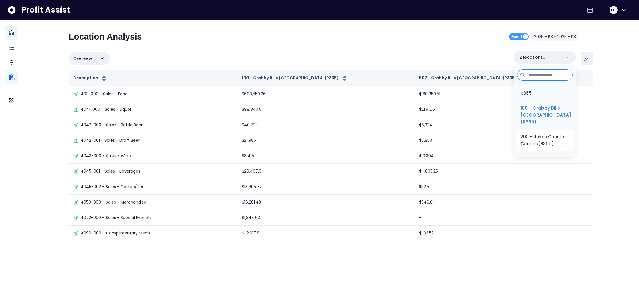
click at [541, 147] on p "200 - Jakes Coastal Cantina(R365)" at bounding box center [545, 140] width 49 height 14
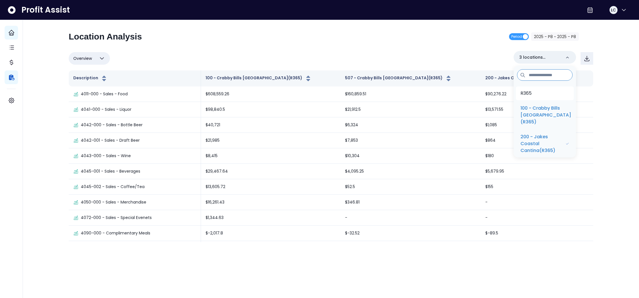
click at [528, 91] on p "R365" at bounding box center [526, 93] width 11 height 7
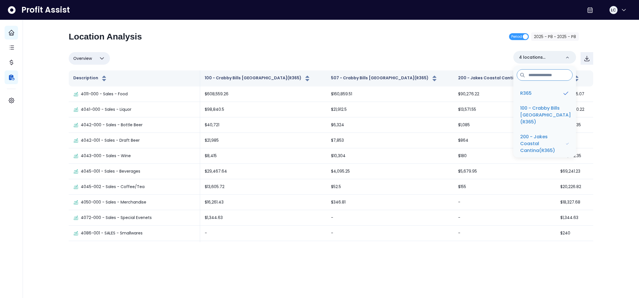
click at [439, 55] on div "Overview Overview % of cost % of sales % of budget ******** 4 locations selecte…" at bounding box center [331, 58] width 525 height 15
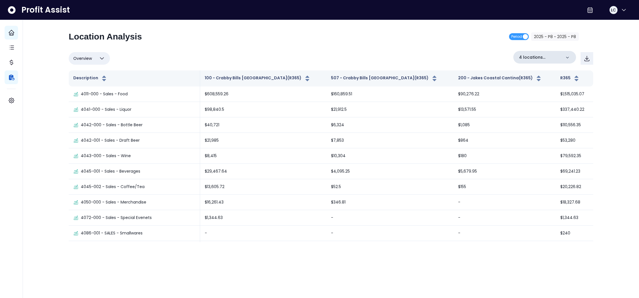
click at [572, 57] on div "4 locations selected" at bounding box center [545, 57] width 63 height 13
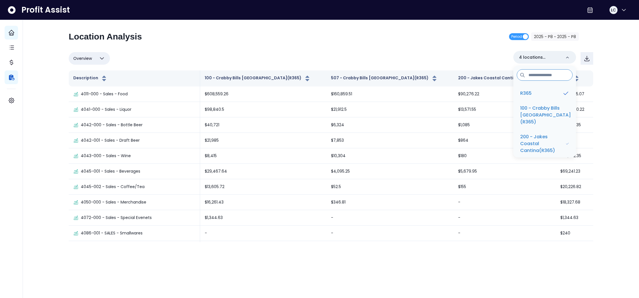
drag, startPoint x: 370, startPoint y: 46, endPoint x: 396, endPoint y: 66, distance: 32.8
click at [370, 46] on div "Location Analysis Period 2025 - P8 ~ 2025 - P8" at bounding box center [324, 39] width 510 height 15
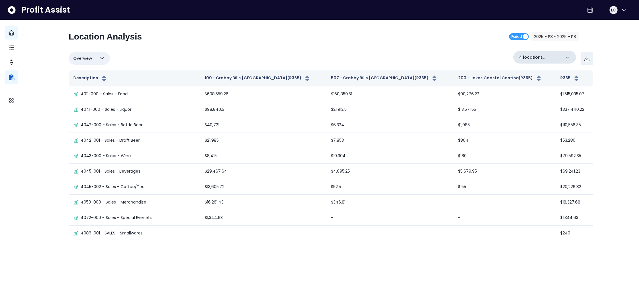
click at [566, 55] on icon at bounding box center [568, 58] width 6 height 6
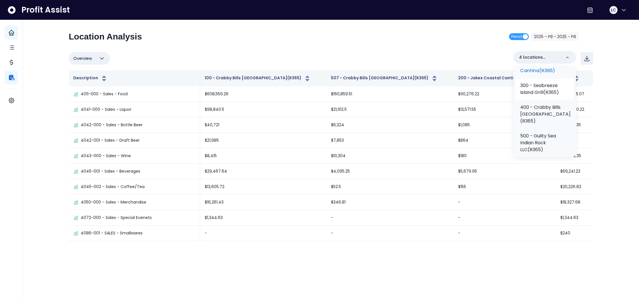
click at [549, 96] on p "300 - Seabreeze Island Grill(R365)" at bounding box center [544, 89] width 49 height 14
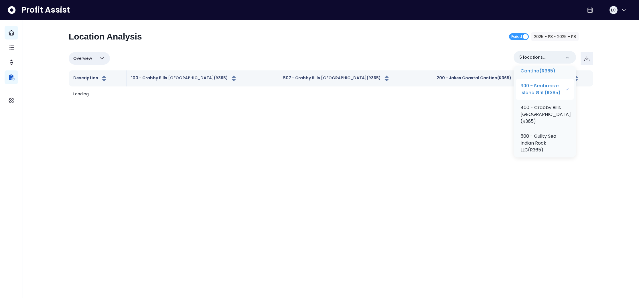
click at [549, 96] on p "300 - Seabreeze Island Grill(R365)" at bounding box center [543, 89] width 45 height 14
click at [550, 115] on p "400 - Crabby Bills [GEOGRAPHIC_DATA](R365)" at bounding box center [545, 116] width 50 height 21
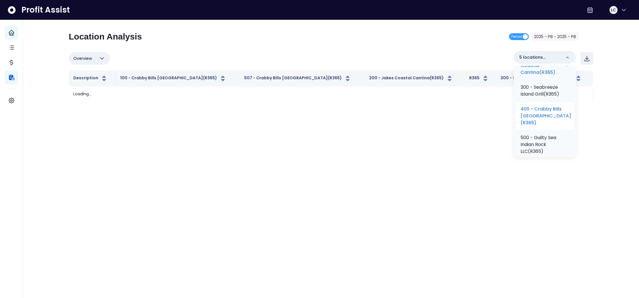
click at [550, 115] on p "400 - Crabby Bills [GEOGRAPHIC_DATA](R365)" at bounding box center [546, 116] width 51 height 21
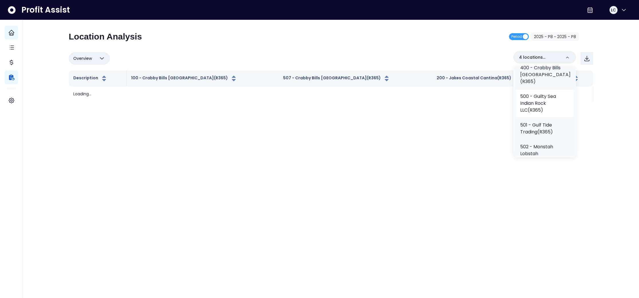
scroll to position [122, 0]
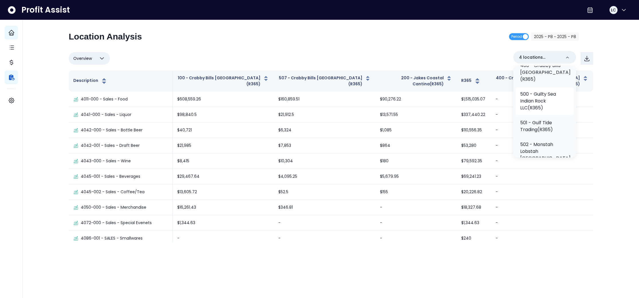
drag, startPoint x: 545, startPoint y: 107, endPoint x: 547, endPoint y: 111, distance: 4.2
click at [545, 107] on p "500 - Guilty Sea Indian Rock LLC(R365)" at bounding box center [544, 101] width 49 height 21
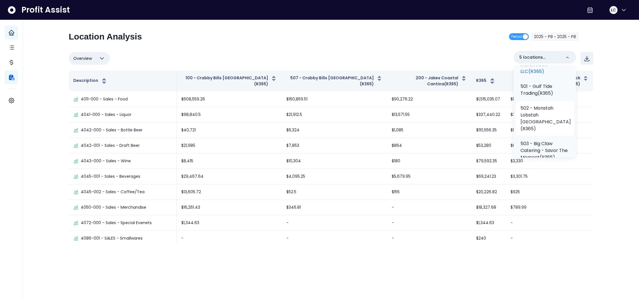
click at [546, 126] on p "502 - Monstah Lobstah [GEOGRAPHIC_DATA](R365)" at bounding box center [546, 118] width 50 height 27
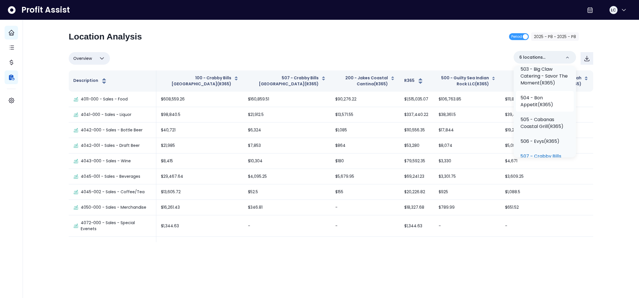
scroll to position [233, 0]
click at [545, 108] on p "504 - Bon Appetit(R365)" at bounding box center [545, 101] width 49 height 14
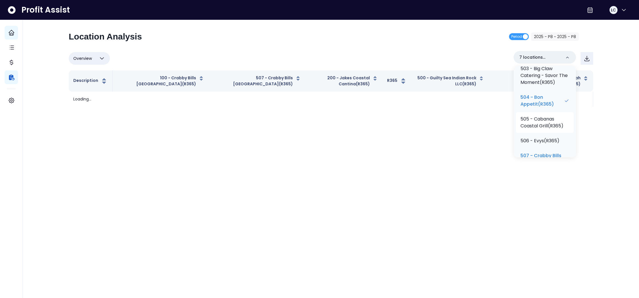
click at [544, 129] on p "505 - Cabanas Coastal Grill(R365)" at bounding box center [545, 123] width 49 height 14
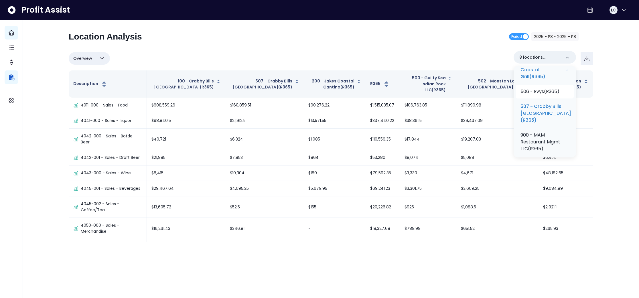
scroll to position [292, 0]
click at [544, 92] on p "506 - Evys(R365)" at bounding box center [540, 88] width 39 height 7
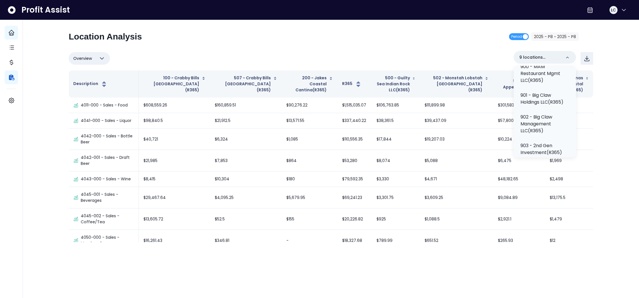
scroll to position [359, 0]
click at [477, 48] on div "Location Analysis Period 2025 - P8 ~ 2025 - P8 Overview Overview % of cost % of…" at bounding box center [331, 137] width 525 height 211
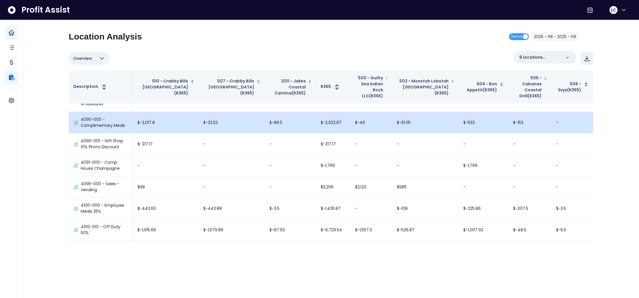
scroll to position [0, 0]
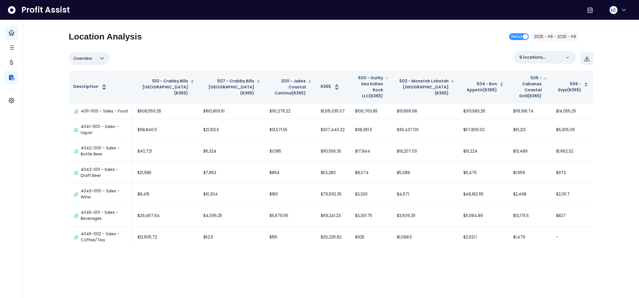
click at [99, 57] on icon "button" at bounding box center [102, 58] width 7 height 7
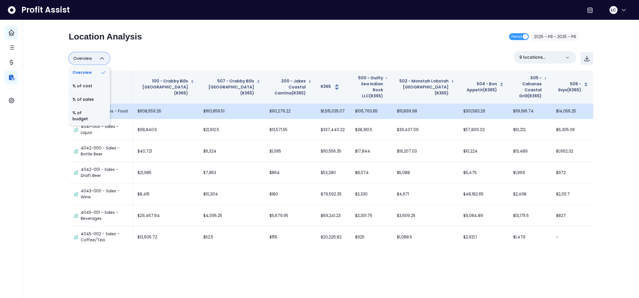
click at [82, 102] on li "% of sales" at bounding box center [89, 99] width 41 height 13
type input "*********"
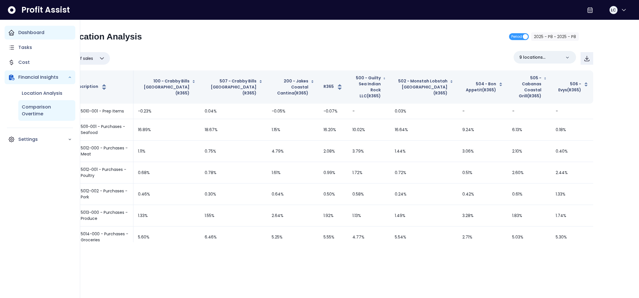
click at [34, 111] on p "Comparison Overtime" at bounding box center [47, 111] width 50 height 14
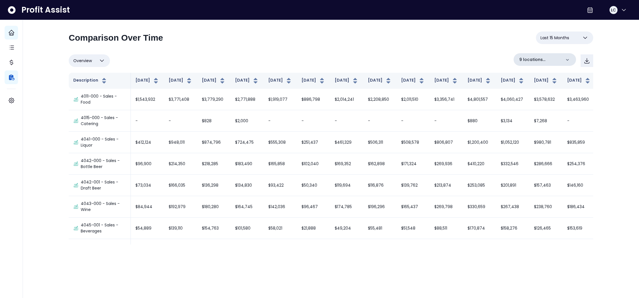
click at [569, 60] on icon at bounding box center [568, 60] width 6 height 6
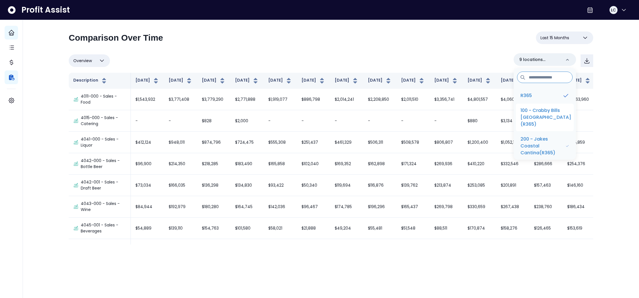
click at [536, 109] on p "100 - Crabby Bills [GEOGRAPHIC_DATA](R365)" at bounding box center [546, 117] width 51 height 21
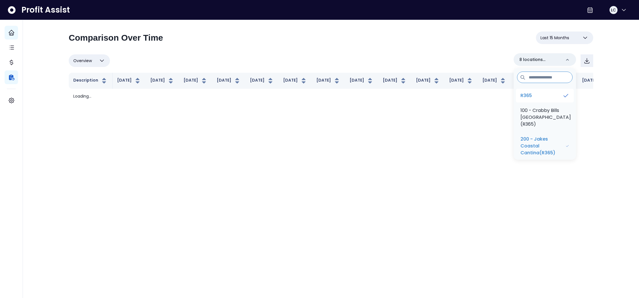
click at [535, 98] on li "R365" at bounding box center [545, 96] width 58 height 14
click at [534, 139] on p "200 - Jakes Coastal Cantina(R365)" at bounding box center [543, 146] width 45 height 21
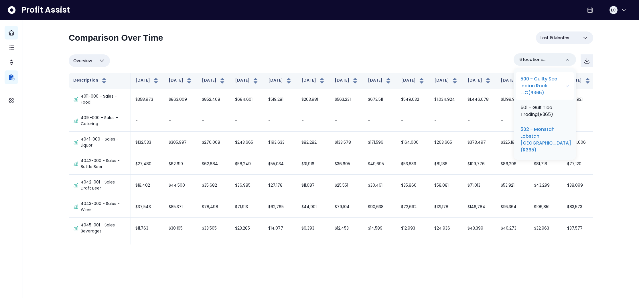
scroll to position [135, 0]
click at [538, 134] on p "502 - Monstah Lobstah [GEOGRAPHIC_DATA](R365)" at bounding box center [546, 137] width 51 height 27
click at [537, 115] on p "504 - Bon Appetit(R365)" at bounding box center [543, 109] width 44 height 14
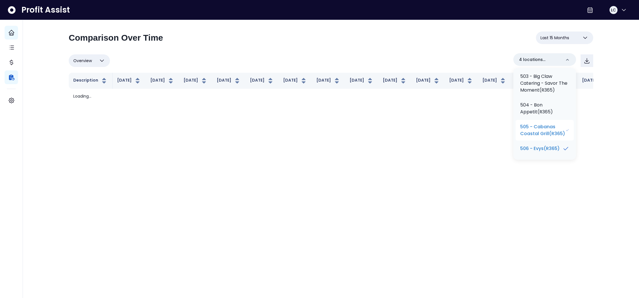
click at [535, 137] on p "505 - Cabanas Coastal Grill(R365)" at bounding box center [542, 130] width 45 height 14
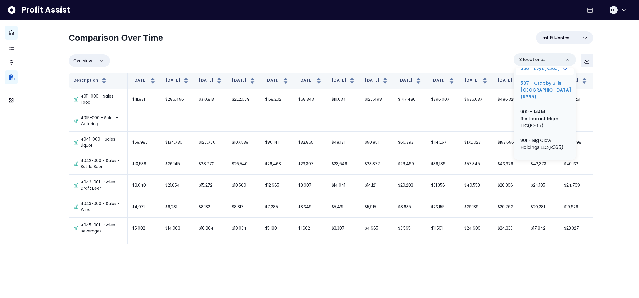
scroll to position [306, 0]
click at [535, 67] on p "506 - Evys(R365)" at bounding box center [541, 63] width 40 height 7
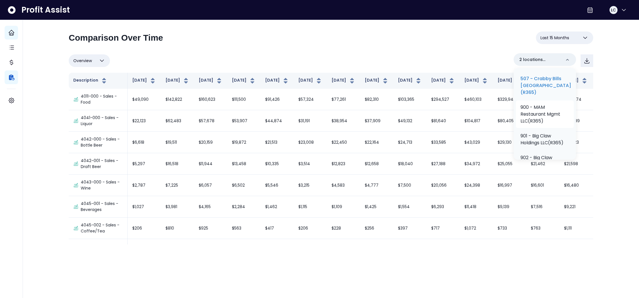
click at [535, 96] on p "507 - Crabby Bills [GEOGRAPHIC_DATA](R365)" at bounding box center [546, 85] width 51 height 21
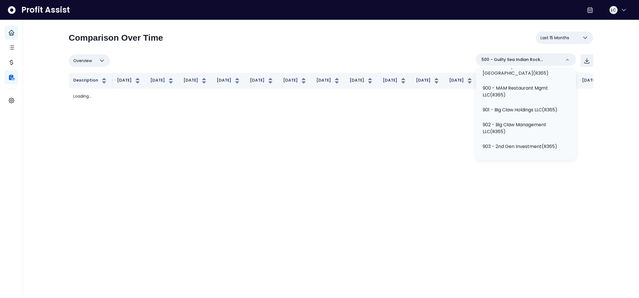
scroll to position [230, 0]
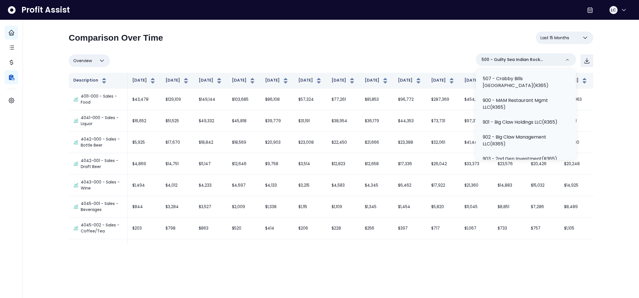
click at [442, 34] on div "**********" at bounding box center [331, 40] width 525 height 17
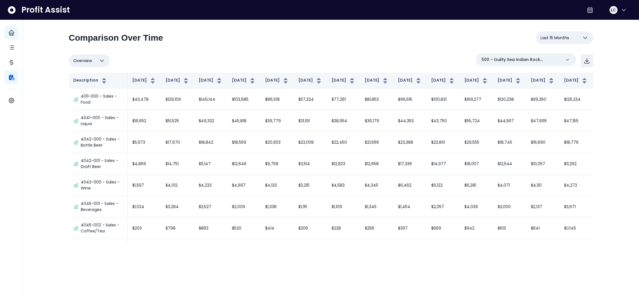
click at [571, 41] on button "Last 15 Months" at bounding box center [564, 38] width 57 height 13
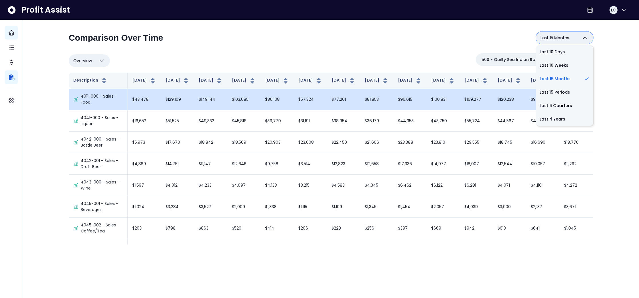
click at [557, 105] on li "Last 6 Quarters" at bounding box center [564, 105] width 57 height 13
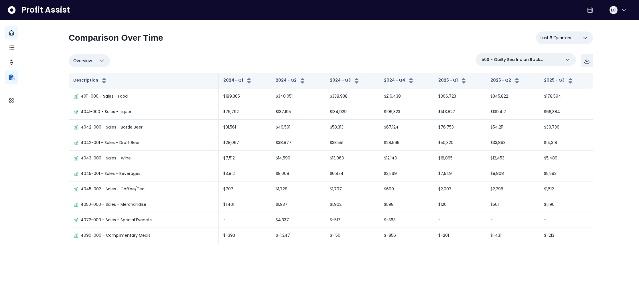
click at [583, 38] on icon "button" at bounding box center [585, 37] width 7 height 7
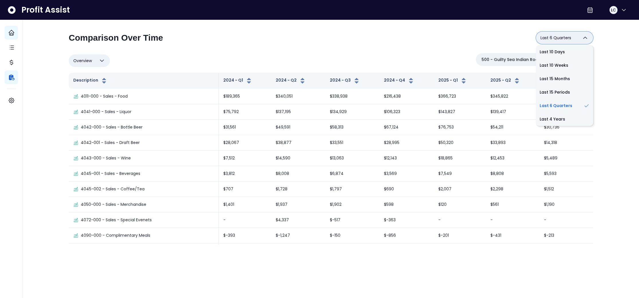
click at [417, 42] on div "**********" at bounding box center [331, 40] width 525 height 17
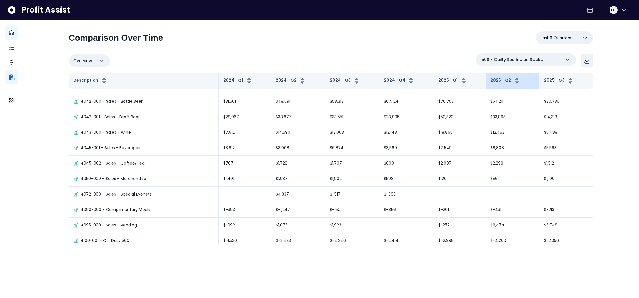
scroll to position [0, 0]
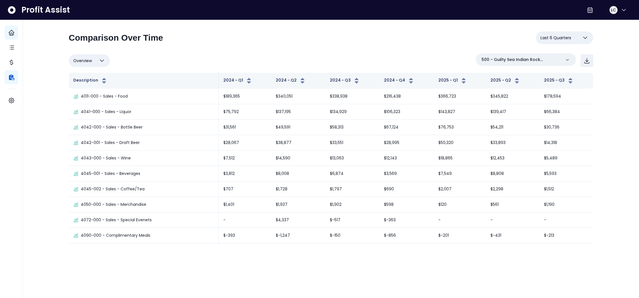
click at [585, 38] on icon "button" at bounding box center [585, 38] width 3 height 2
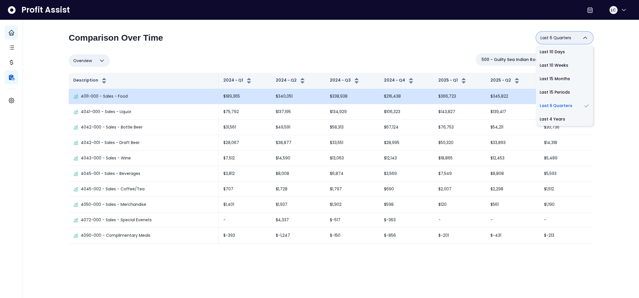
click at [556, 95] on li "Last 15 Periods" at bounding box center [564, 92] width 57 height 13
type input "**********"
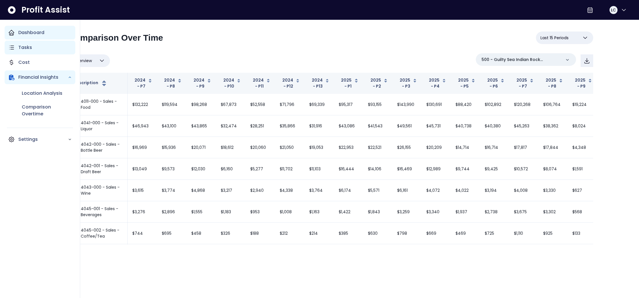
click at [27, 48] on p "Tasks" at bounding box center [25, 47] width 14 height 7
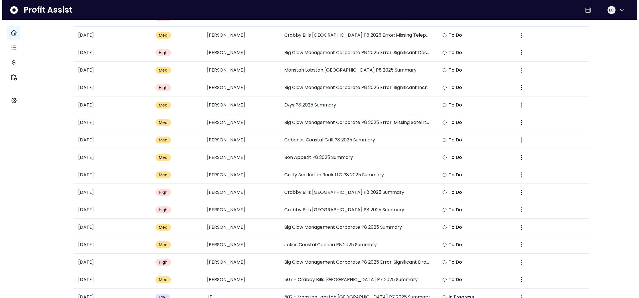
scroll to position [364, 0]
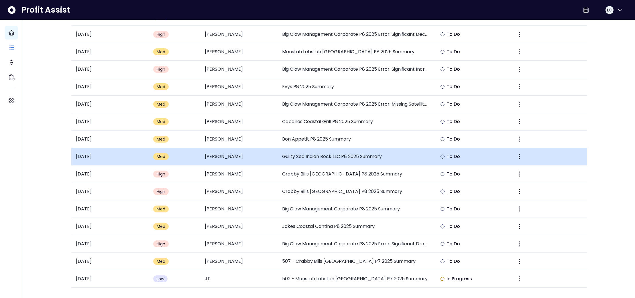
click at [475, 159] on td "To Do" at bounding box center [470, 156] width 77 height 17
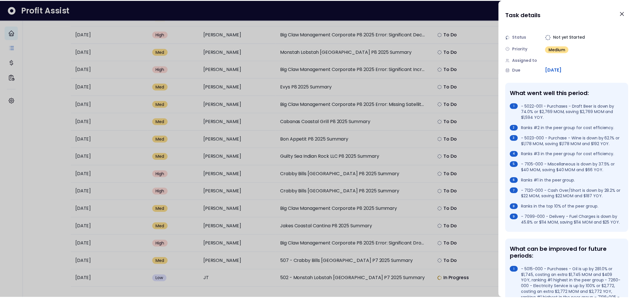
scroll to position [0, 0]
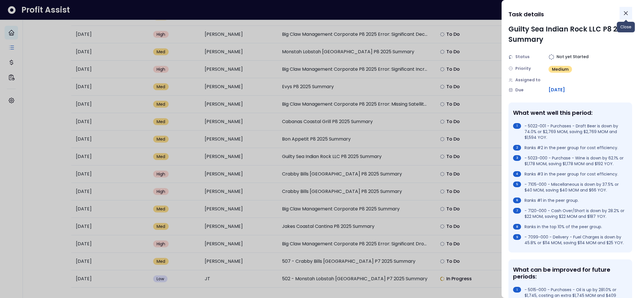
click at [624, 12] on icon "Close" at bounding box center [625, 12] width 3 height 3
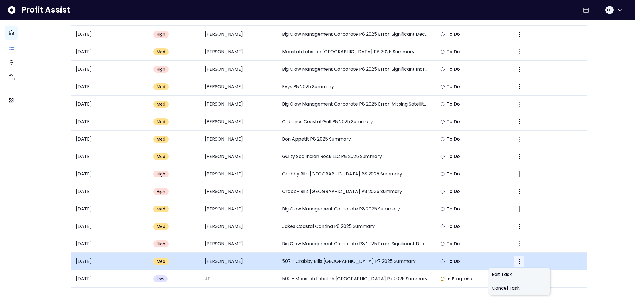
click at [521, 264] on icon "More" at bounding box center [519, 261] width 7 height 7
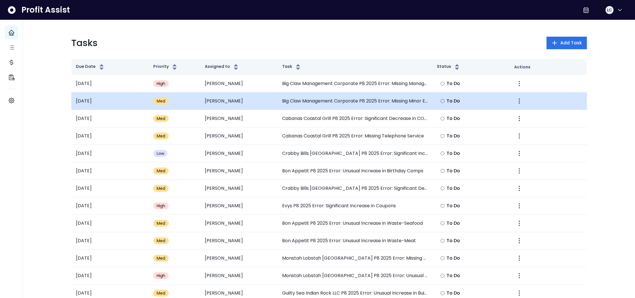
click at [395, 100] on td "Big Claw Management Corporate P8 2025 Error: Missing Minor Equipment Expense" at bounding box center [355, 101] width 155 height 17
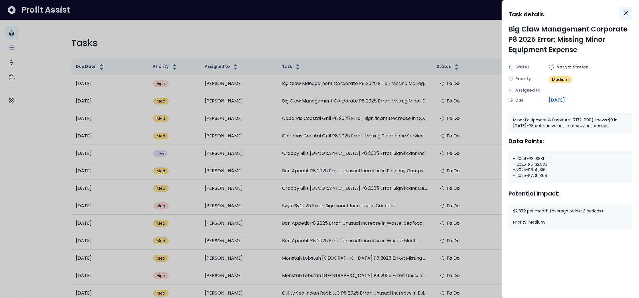
click at [629, 12] on icon "Close" at bounding box center [626, 13] width 7 height 7
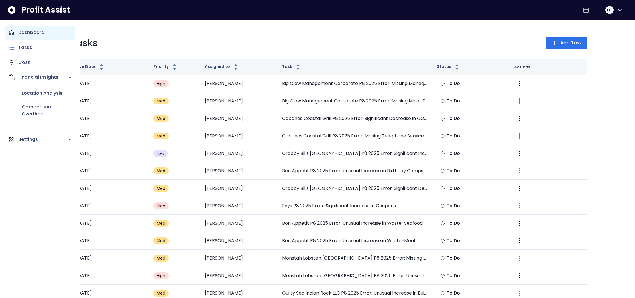
click at [13, 33] on icon "Main navigation" at bounding box center [11, 32] width 7 height 7
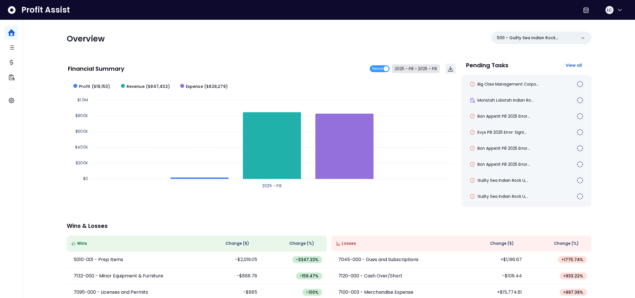
click at [409, 69] on button "2025 - P8 ~ 2025 - P8" at bounding box center [416, 68] width 48 height 9
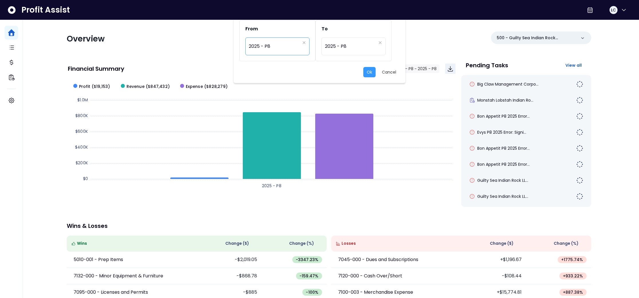
click at [277, 42] on span "2025 - P8" at bounding box center [274, 46] width 51 height 13
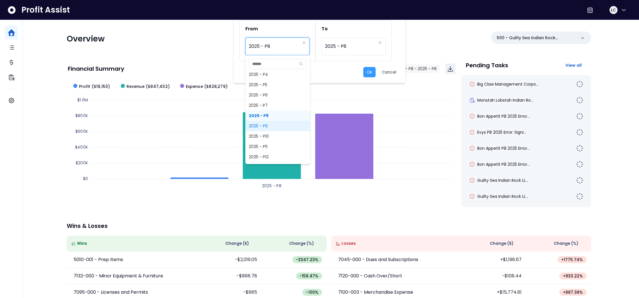
scroll to position [435, 0]
drag, startPoint x: 266, startPoint y: 125, endPoint x: 270, endPoint y: 122, distance: 4.9
click at [266, 125] on span "2025 - P9" at bounding box center [277, 126] width 65 height 10
type input "*********"
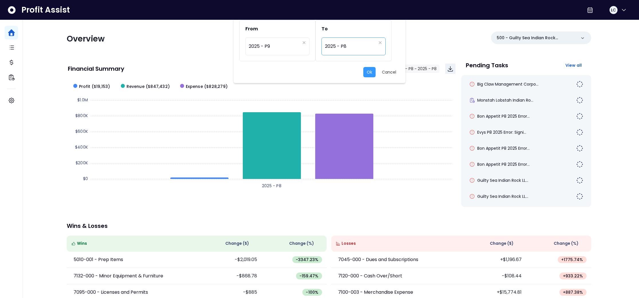
click at [345, 45] on span "2025 - P8" at bounding box center [350, 46] width 51 height 13
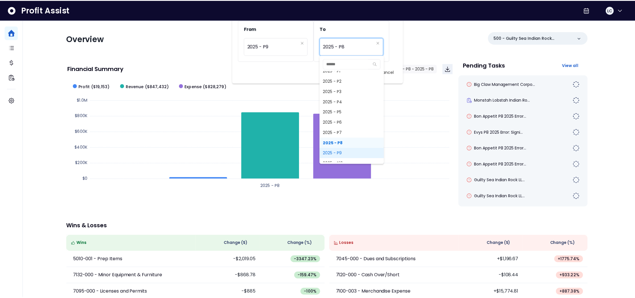
scroll to position [409, 0]
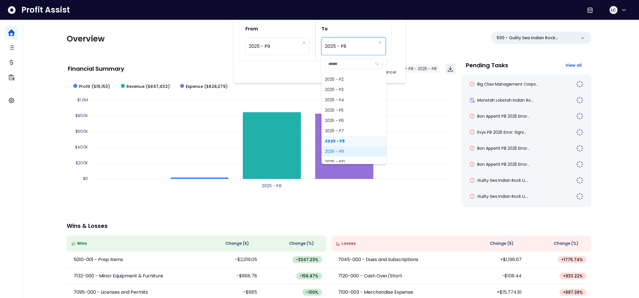
click at [350, 149] on span "2025 - P9" at bounding box center [354, 151] width 65 height 10
type input "*********"
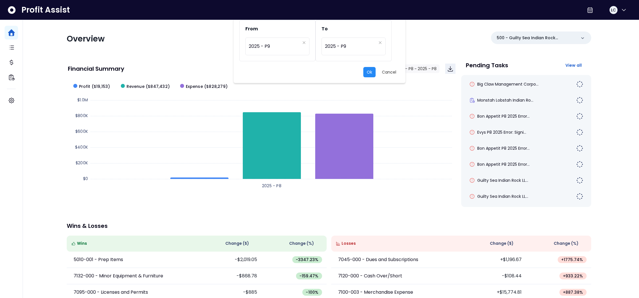
click at [371, 71] on button "Ok" at bounding box center [369, 72] width 12 height 10
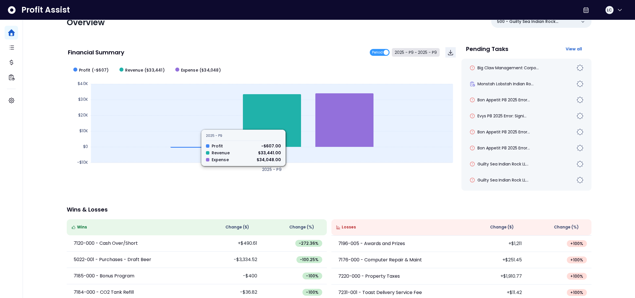
scroll to position [74, 0]
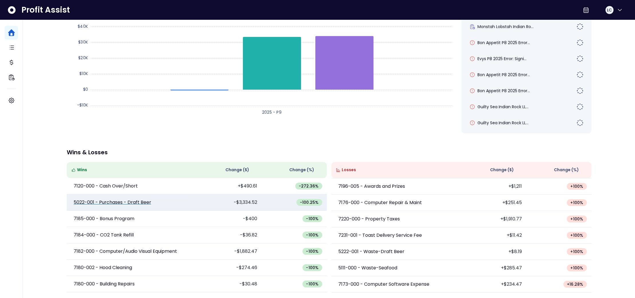
click at [123, 202] on p "5022-001 - Purchases - Draft Beer" at bounding box center [113, 202] width 78 height 7
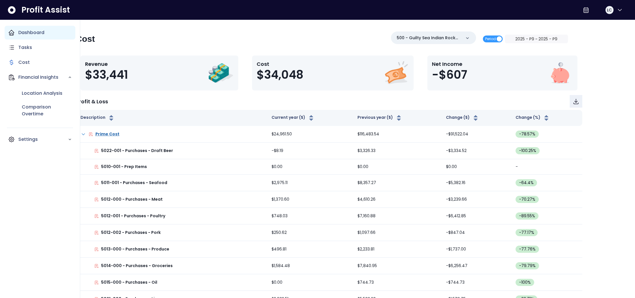
click at [9, 32] on icon "Main navigation" at bounding box center [11, 32] width 7 height 7
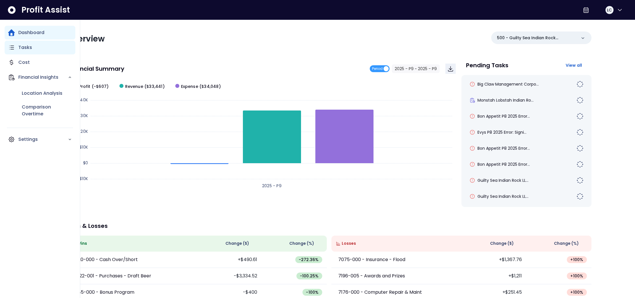
click at [20, 43] on div "Tasks" at bounding box center [40, 48] width 71 height 14
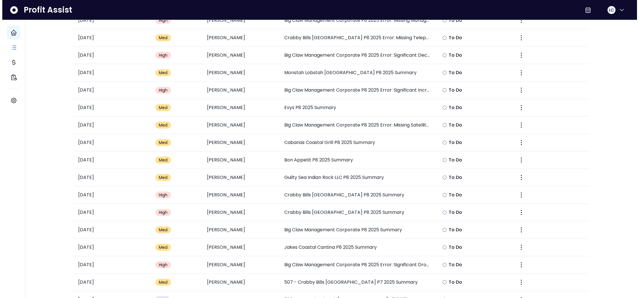
scroll to position [364, 0]
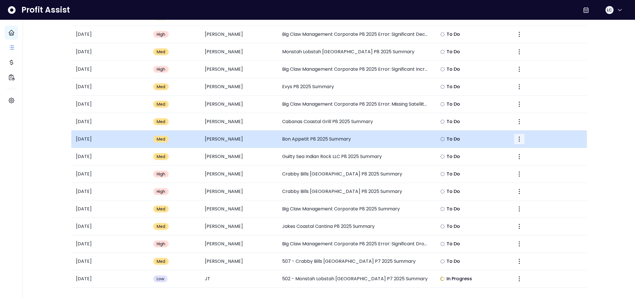
click at [520, 143] on button "More" at bounding box center [519, 139] width 10 height 10
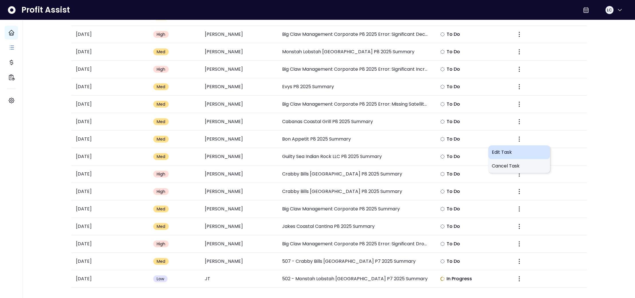
click at [510, 153] on span "Edit Task" at bounding box center [519, 152] width 55 height 7
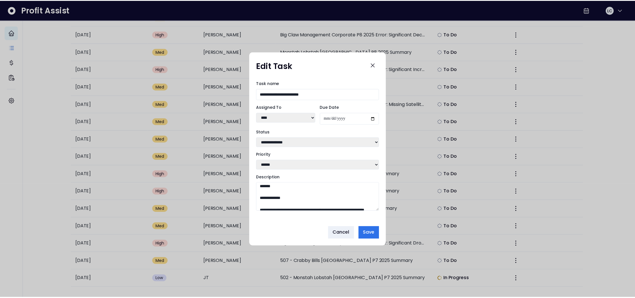
scroll to position [0, 0]
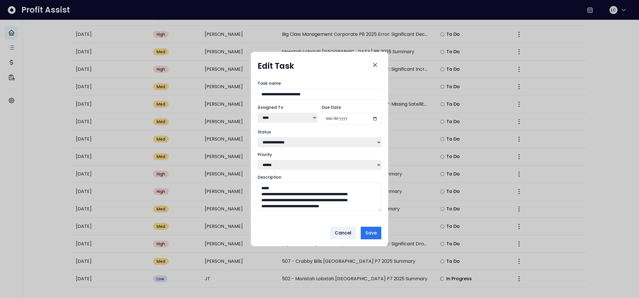
click at [297, 141] on select "**********" at bounding box center [320, 142] width 124 height 10
click at [341, 236] on span "Cancel" at bounding box center [343, 233] width 17 height 7
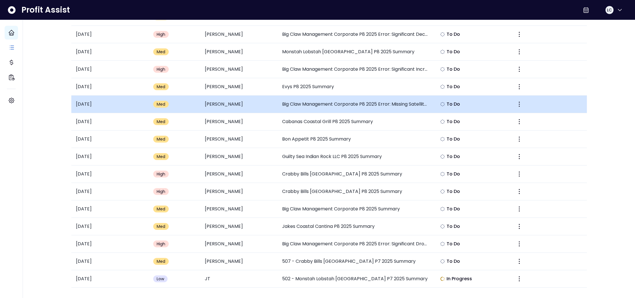
click at [388, 104] on td "Big Claw Management Corporate P8 2025 Error: Missing Satellite Service Expense" at bounding box center [355, 104] width 155 height 17
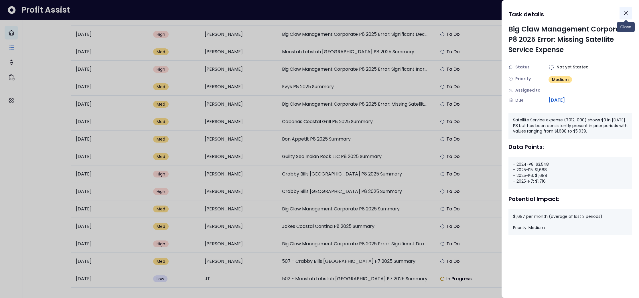
click at [626, 15] on icon "Close" at bounding box center [626, 13] width 7 height 7
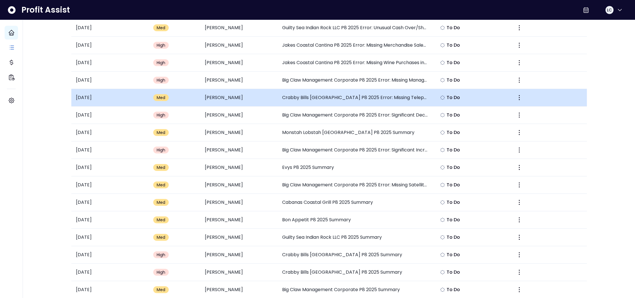
scroll to position [282, 0]
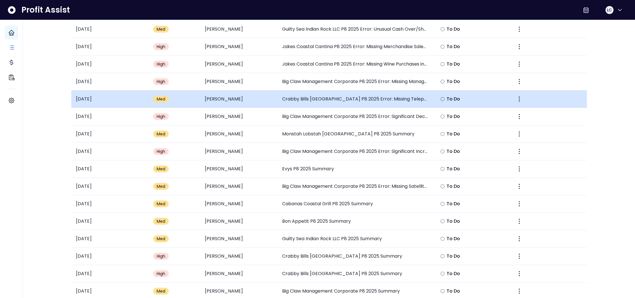
click at [370, 97] on td "Crabby Bills [GEOGRAPHIC_DATA] P8 2025 Error: Missing Telephone Service Expense" at bounding box center [355, 99] width 155 height 17
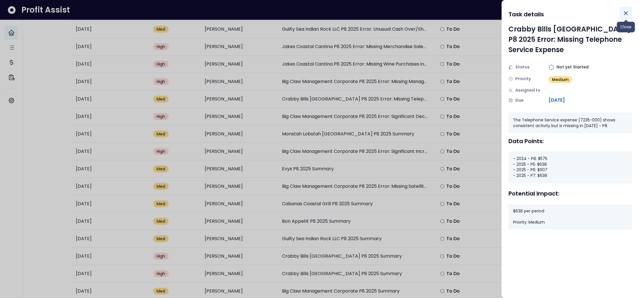
click at [626, 13] on icon "Close" at bounding box center [625, 12] width 3 height 3
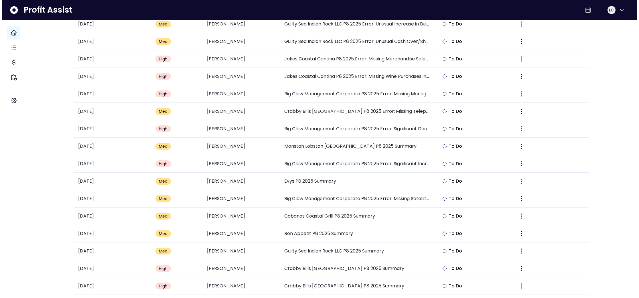
scroll to position [364, 0]
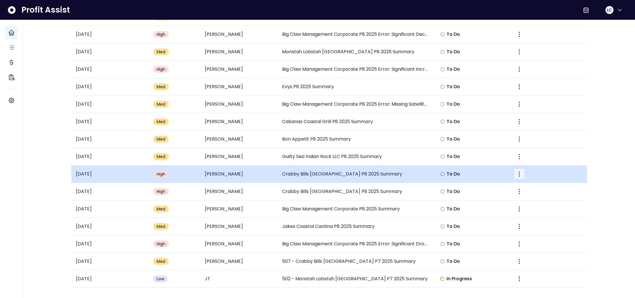
click at [519, 172] on icon "More" at bounding box center [519, 174] width 1 height 5
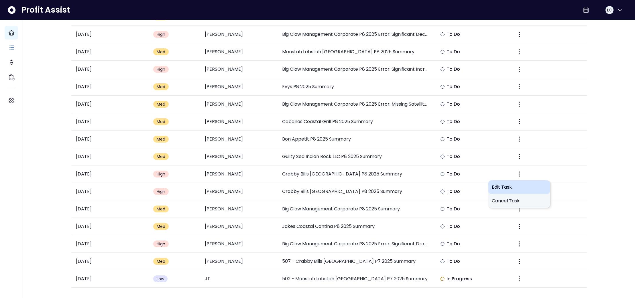
click at [505, 188] on span "Edit Task" at bounding box center [519, 187] width 55 height 7
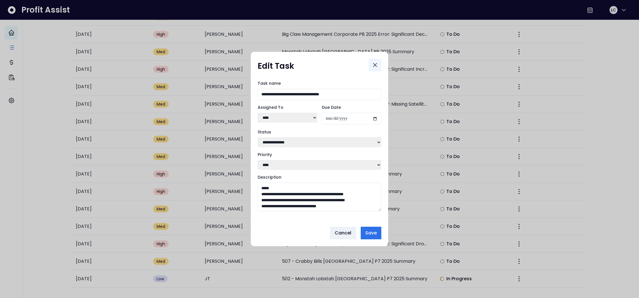
click at [375, 59] on button "Close" at bounding box center [375, 65] width 13 height 13
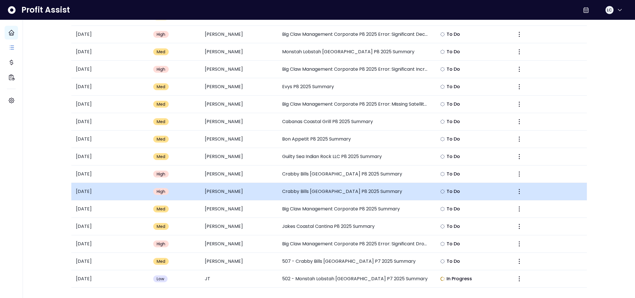
click at [159, 194] on span "High" at bounding box center [161, 192] width 9 height 6
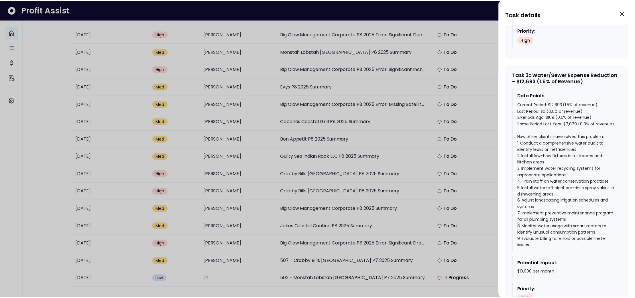
scroll to position [925, 0]
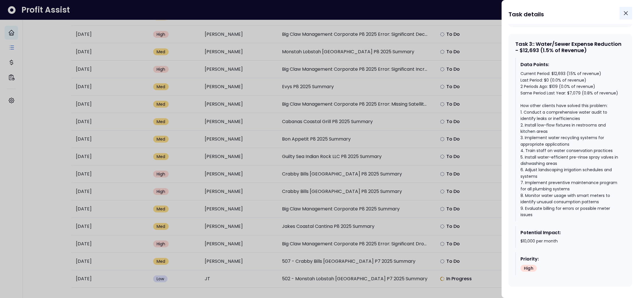
click at [629, 12] on icon "Close" at bounding box center [626, 13] width 7 height 7
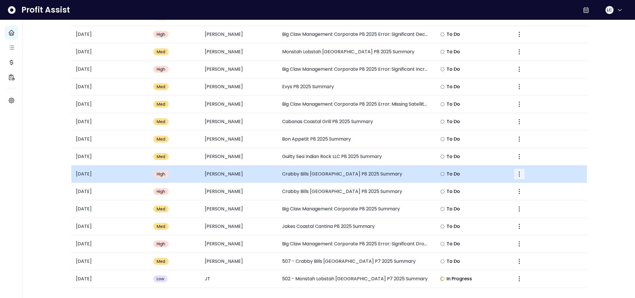
click at [522, 176] on icon "More" at bounding box center [519, 174] width 7 height 7
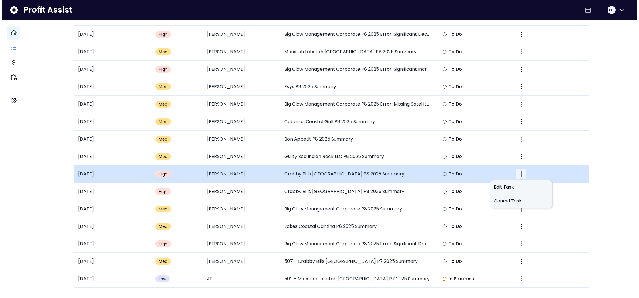
scroll to position [363, 0]
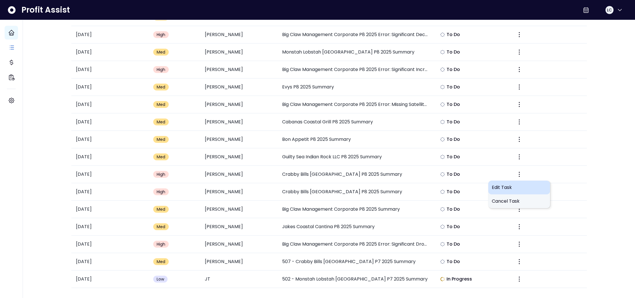
click at [508, 188] on span "Edit Task" at bounding box center [519, 187] width 55 height 7
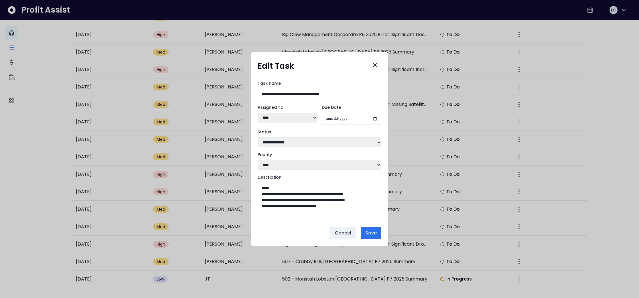
click at [380, 141] on select "**********" at bounding box center [320, 142] width 124 height 10
select select "**********"
click at [310, 116] on select "**** **** **** ***** **** ** ******" at bounding box center [288, 118] width 60 height 10
select select "***"
click at [376, 235] on span "Save" at bounding box center [370, 233] width 11 height 7
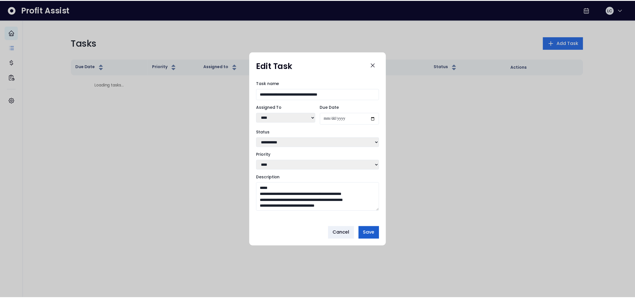
scroll to position [0, 0]
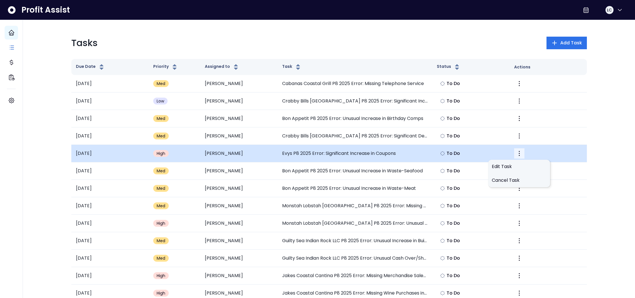
click at [520, 155] on icon "More" at bounding box center [519, 153] width 7 height 7
click at [400, 155] on td "Evys P8 2025 Error: Significant Increase in Coupons" at bounding box center [355, 153] width 155 height 17
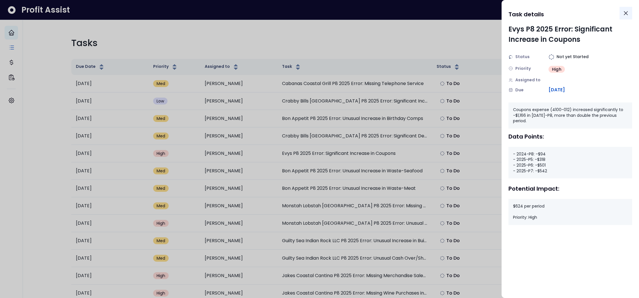
click at [629, 11] on icon "Close" at bounding box center [626, 13] width 7 height 7
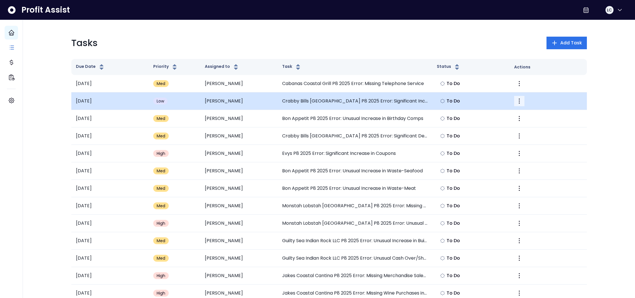
click at [521, 99] on icon "More" at bounding box center [519, 101] width 7 height 7
click at [427, 103] on td "Crabby Bills [GEOGRAPHIC_DATA] P8 2025 Error: Significant Increase in Executive…" at bounding box center [355, 101] width 155 height 17
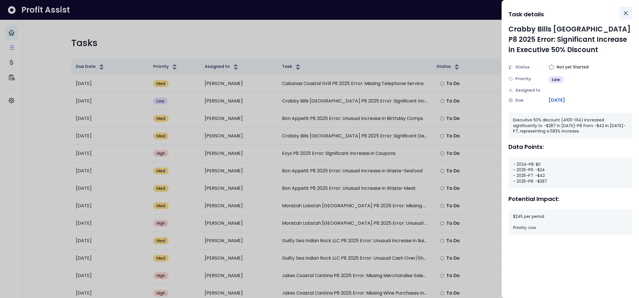
click at [627, 15] on icon "Close" at bounding box center [626, 13] width 7 height 7
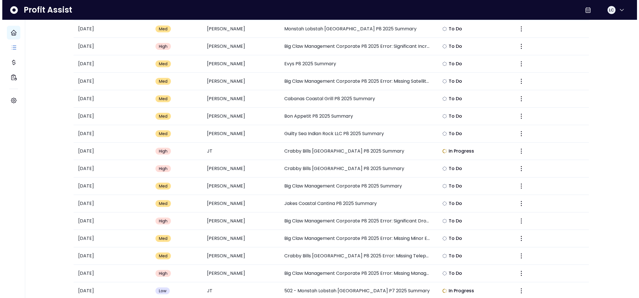
scroll to position [364, 0]
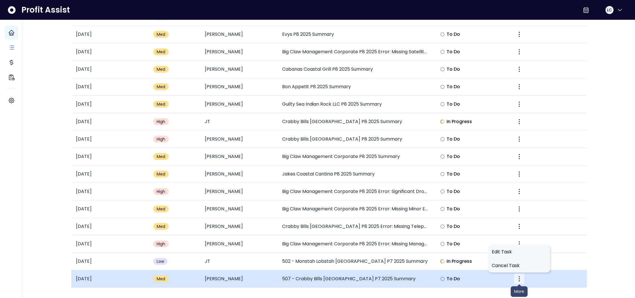
click at [516, 278] on icon "More" at bounding box center [519, 279] width 7 height 7
click at [372, 282] on td "507 - Crabby Bills [GEOGRAPHIC_DATA] P7 2025 Summary" at bounding box center [355, 278] width 155 height 17
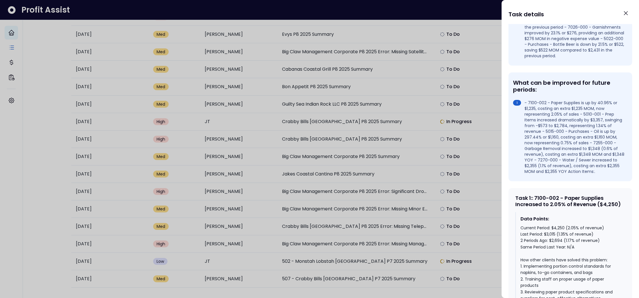
scroll to position [0, 0]
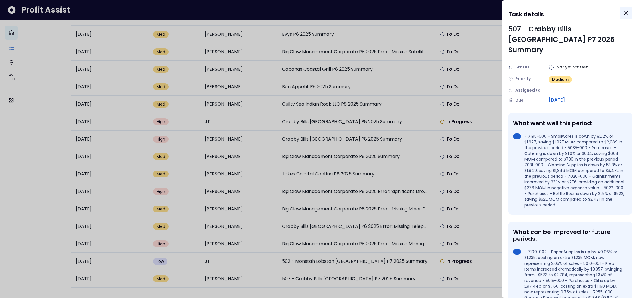
click at [625, 13] on icon "Close" at bounding box center [626, 13] width 7 height 7
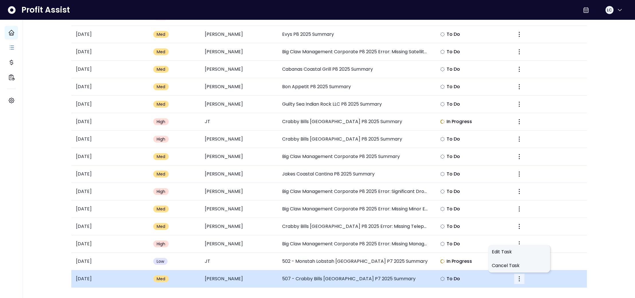
click at [521, 277] on icon "More" at bounding box center [519, 279] width 7 height 7
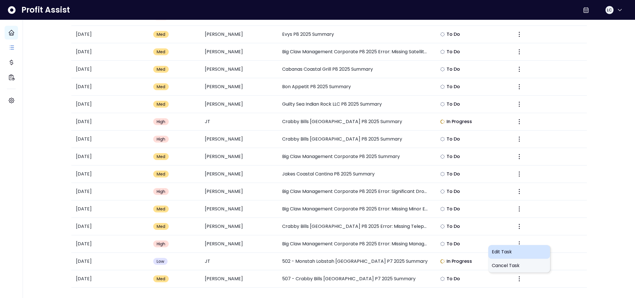
click at [503, 251] on span "Edit Task" at bounding box center [519, 252] width 55 height 7
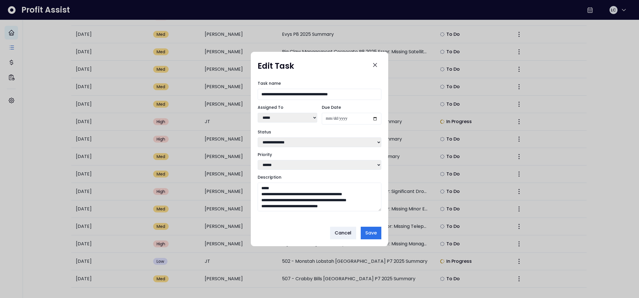
click at [303, 139] on select "**********" at bounding box center [320, 142] width 124 height 10
select select "*********"
click at [372, 236] on span "Save" at bounding box center [370, 233] width 11 height 7
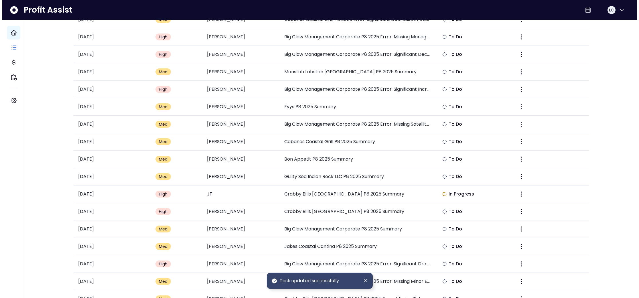
scroll to position [364, 0]
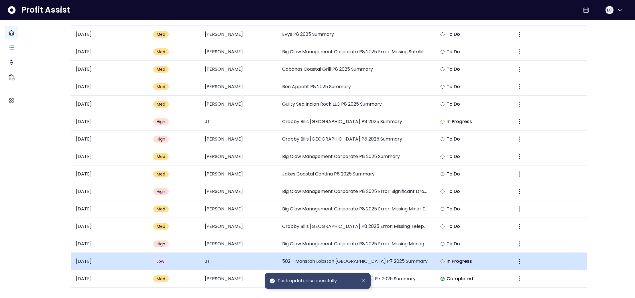
click at [391, 261] on td "502 - Monstah Lobstah [GEOGRAPHIC_DATA] P7 2025 Summary" at bounding box center [355, 261] width 155 height 17
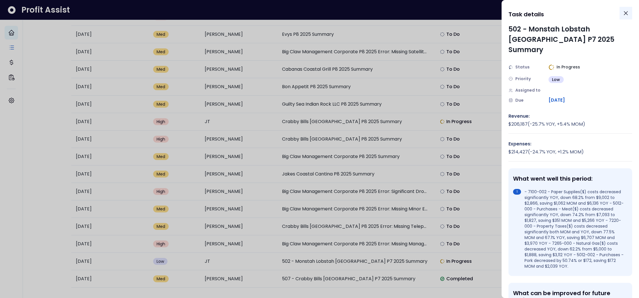
drag, startPoint x: 626, startPoint y: 11, endPoint x: 608, endPoint y: 33, distance: 28.1
click at [626, 13] on icon "Close" at bounding box center [626, 13] width 7 height 7
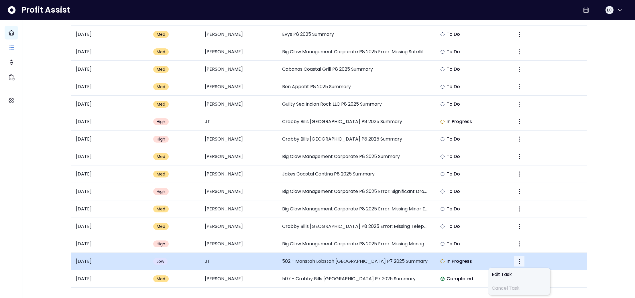
click at [517, 262] on icon "More" at bounding box center [519, 261] width 7 height 7
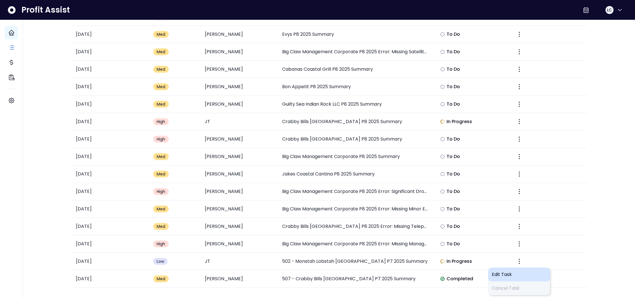
click at [509, 275] on span "Edit Task" at bounding box center [519, 274] width 55 height 7
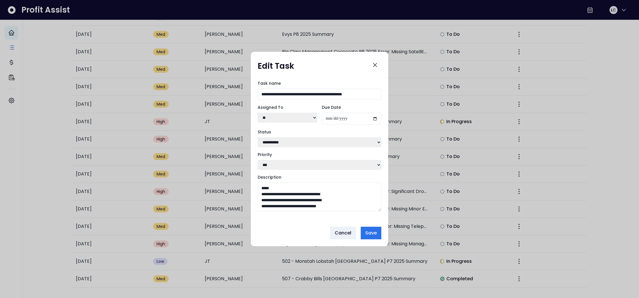
click at [323, 140] on select "**********" at bounding box center [320, 142] width 124 height 10
select select "*********"
click at [366, 231] on span "Save" at bounding box center [370, 233] width 11 height 7
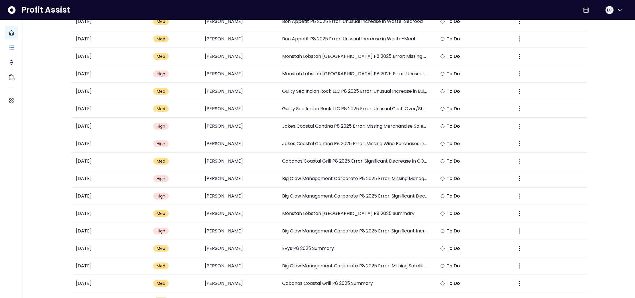
scroll to position [0, 0]
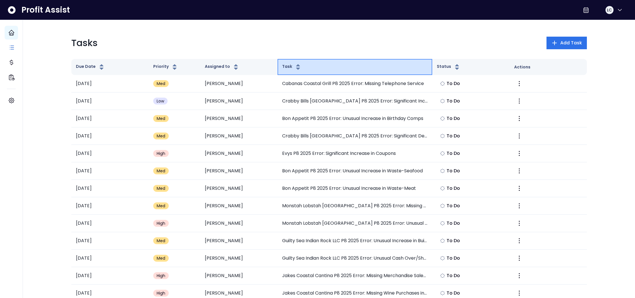
click at [297, 66] on icon "button" at bounding box center [298, 65] width 4 height 2
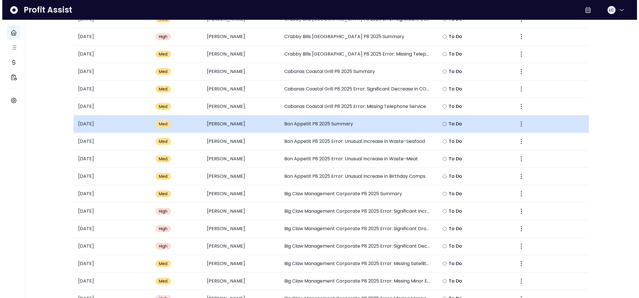
scroll to position [291, 0]
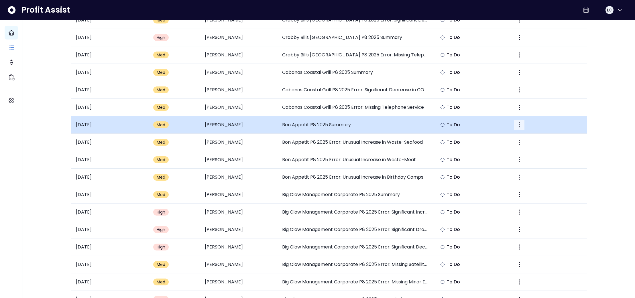
click at [520, 124] on icon "More" at bounding box center [519, 124] width 7 height 7
click at [424, 126] on td "Bon Appetit P8 2025 Summary" at bounding box center [355, 124] width 155 height 17
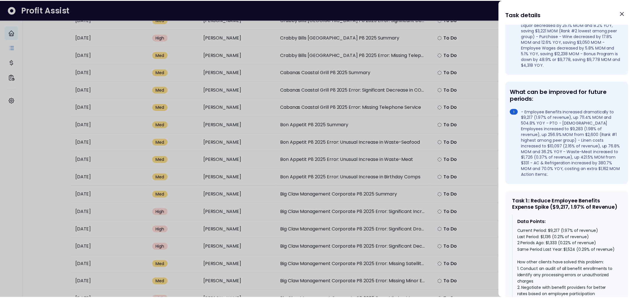
scroll to position [0, 0]
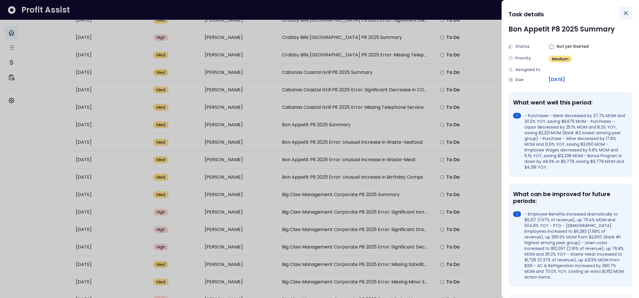
click at [626, 14] on icon "Close" at bounding box center [626, 13] width 7 height 7
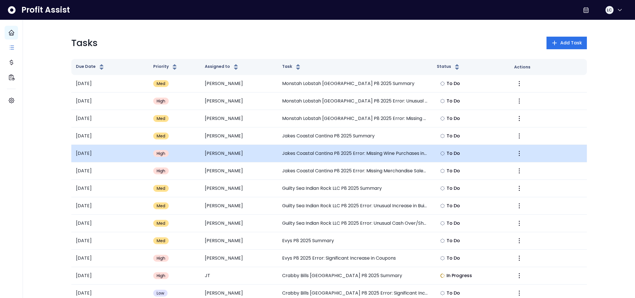
click at [382, 155] on td "Jakes Coastal Cantina P8 2025 Error: Missing Wine Purchases in P8" at bounding box center [355, 153] width 155 height 17
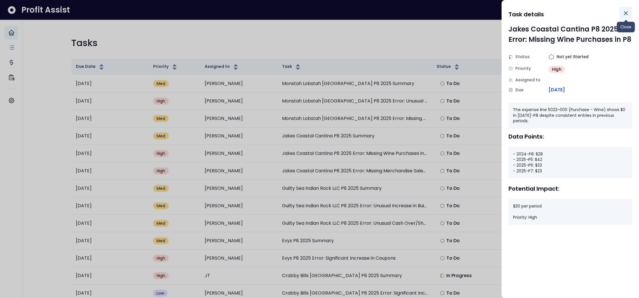
click at [629, 12] on icon "Close" at bounding box center [626, 13] width 7 height 7
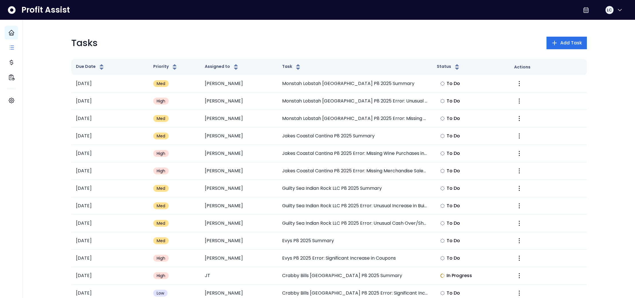
click at [207, 46] on div "Tasks Add Task" at bounding box center [329, 43] width 516 height 14
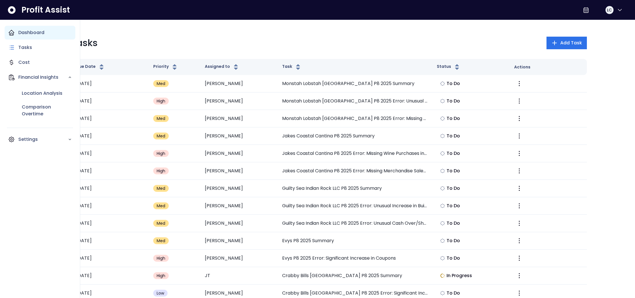
click at [14, 33] on icon "Main navigation" at bounding box center [11, 32] width 7 height 7
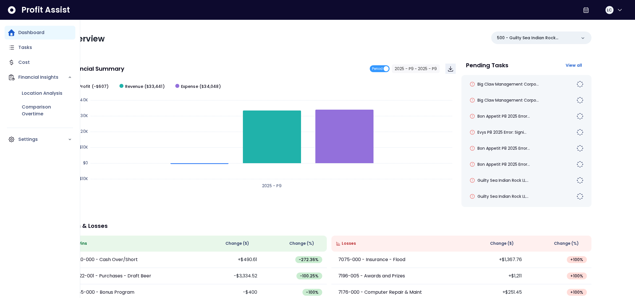
click at [10, 35] on icon "Main navigation" at bounding box center [11, 32] width 7 height 7
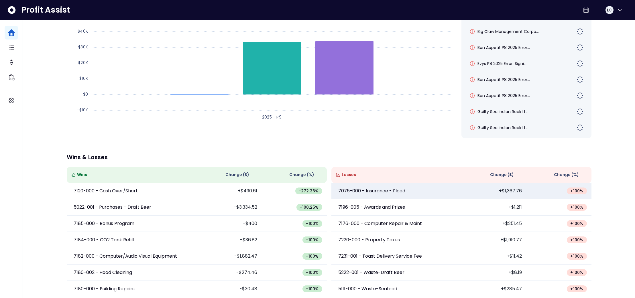
scroll to position [74, 0]
